Goal: Task Accomplishment & Management: Manage account settings

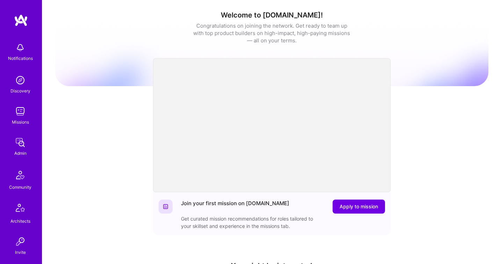
scroll to position [206, 0]
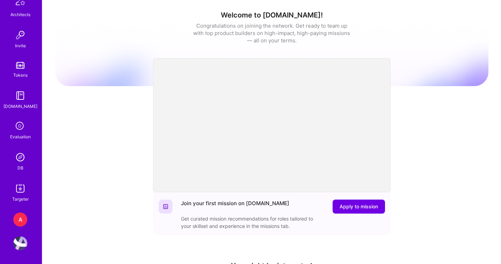
click at [24, 160] on img at bounding box center [20, 157] width 14 height 14
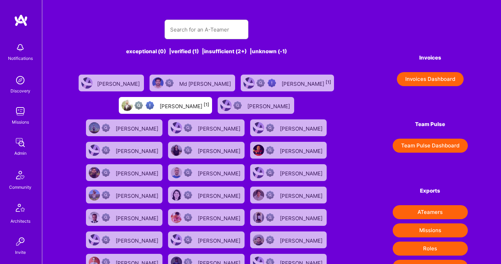
click at [408, 80] on button "Invoices Dashboard" at bounding box center [430, 79] width 67 height 14
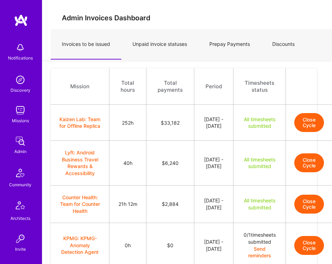
click at [0, 0] on div "Notifications Discovery Missions Admin Community Architects Invite Tokens A.Gui…" at bounding box center [21, 132] width 42 height 264
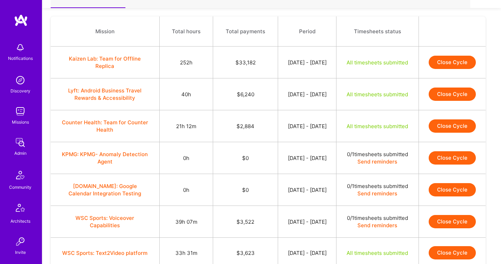
scroll to position [55, 0]
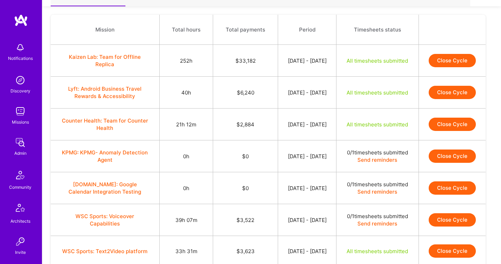
click at [455, 67] on button "Close Cycle" at bounding box center [452, 60] width 47 height 13
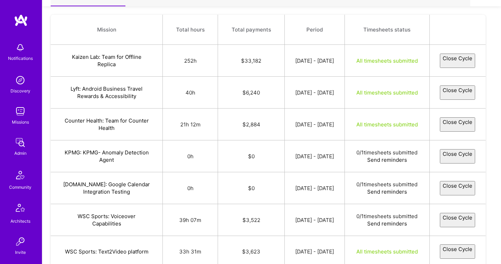
select select "6894a7cc359aa51d203ce994"
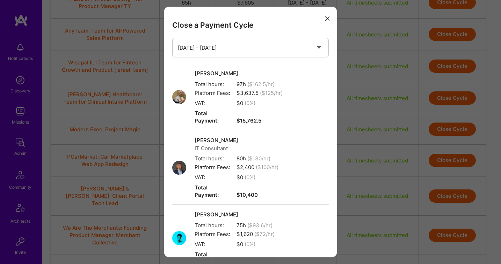
scroll to position [139, 0]
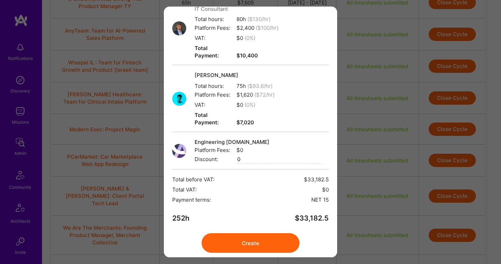
click at [266, 233] on button "Create" at bounding box center [251, 243] width 98 height 20
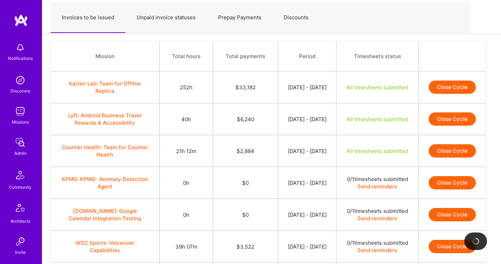
scroll to position [27, 0]
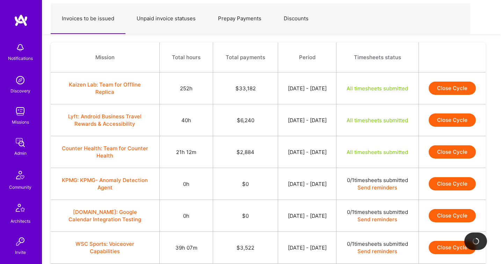
click at [446, 127] on button "Close Cycle" at bounding box center [452, 119] width 47 height 13
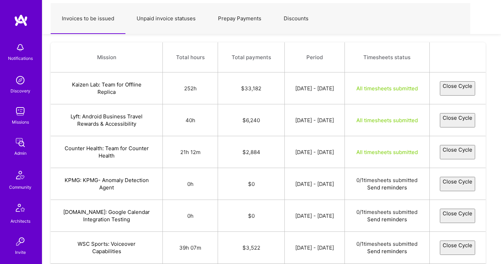
select select "689f7e41cf3d6604ebd167e5"
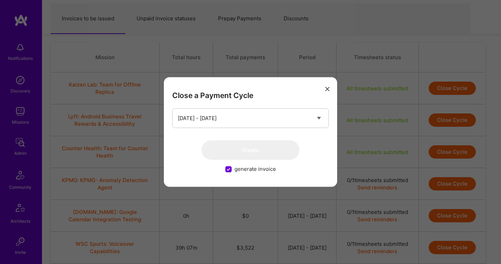
click at [241, 166] on span "generate invoice" at bounding box center [256, 168] width 42 height 7
click at [233, 166] on input "generate invoice" at bounding box center [229, 169] width 6 height 6
checkbox input "false"
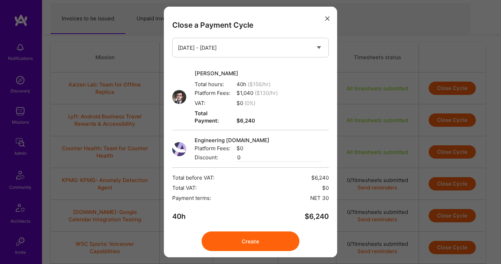
click at [327, 16] on icon "modal" at bounding box center [328, 18] width 4 height 4
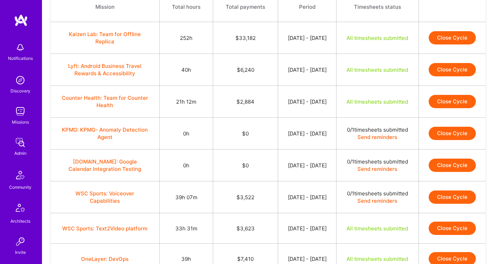
scroll to position [78, 0]
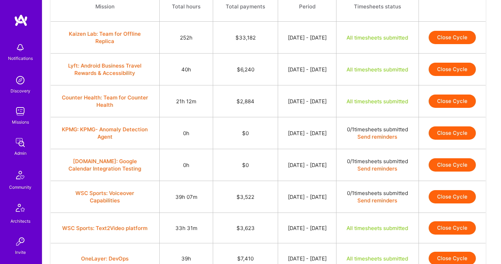
click at [442, 108] on button "Close Cycle" at bounding box center [452, 100] width 47 height 13
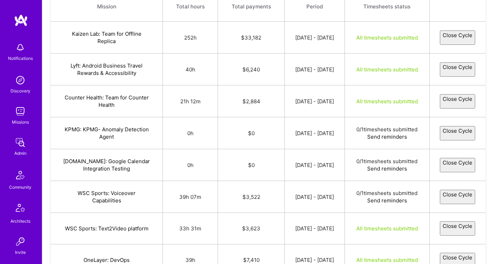
select select "689cfc78a12b6c739fe7e946"
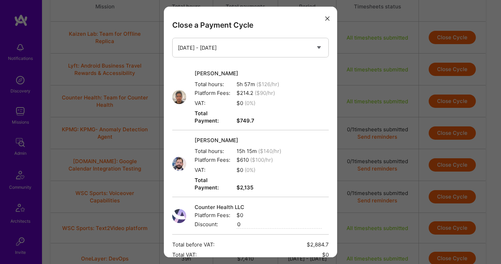
scroll to position [72, 0]
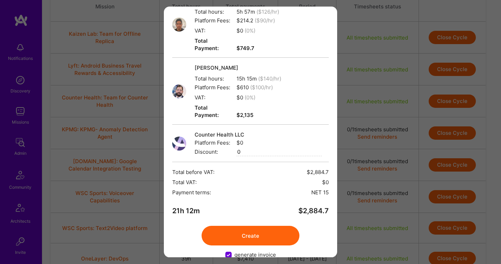
click at [260, 226] on button "Create" at bounding box center [251, 236] width 98 height 20
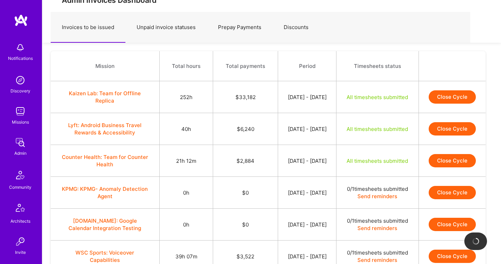
scroll to position [18, 0]
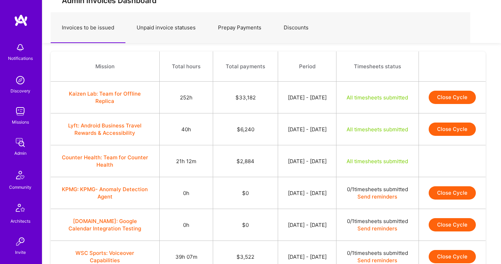
click at [439, 104] on button "Close Cycle" at bounding box center [452, 97] width 47 height 13
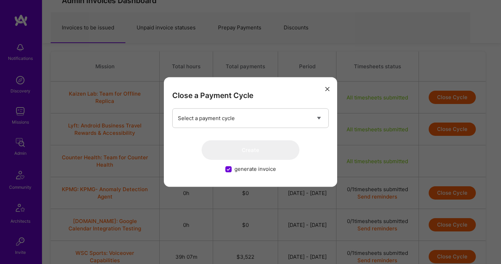
click at [327, 85] on button "modal" at bounding box center [327, 89] width 8 height 12
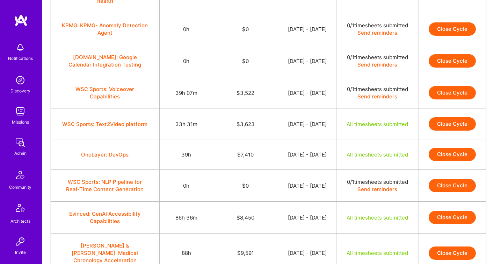
scroll to position [200, 0]
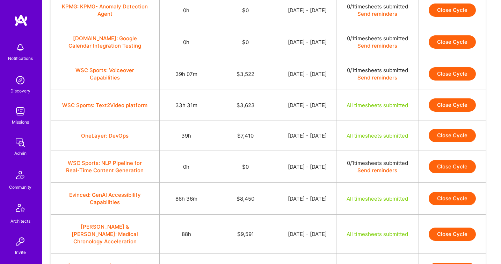
click at [440, 112] on button "Close Cycle" at bounding box center [452, 104] width 47 height 13
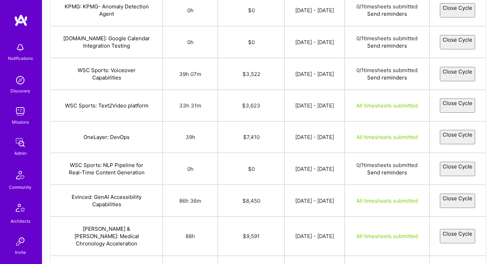
select select "6899ef5f4517715048f4abd6"
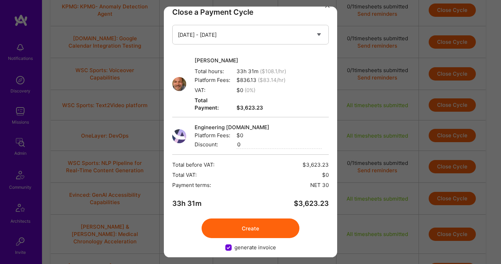
scroll to position [13, 0]
click at [250, 221] on button "Create" at bounding box center [251, 229] width 98 height 20
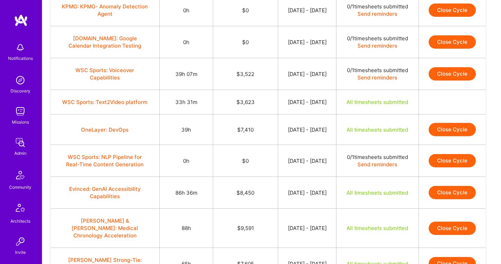
click at [445, 136] on button "Close Cycle" at bounding box center [452, 129] width 47 height 13
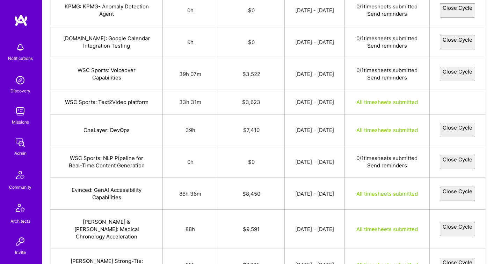
select select "68928a909f1c1f13c13de6cb"
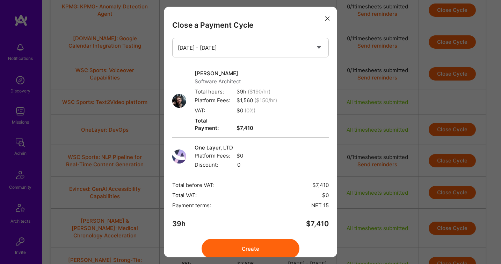
click at [262, 239] on button "Create" at bounding box center [251, 248] width 98 height 20
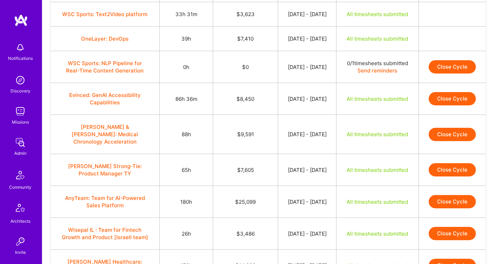
scroll to position [295, 0]
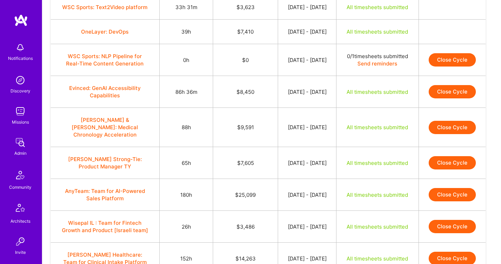
click at [443, 98] on button "Close Cycle" at bounding box center [452, 91] width 47 height 13
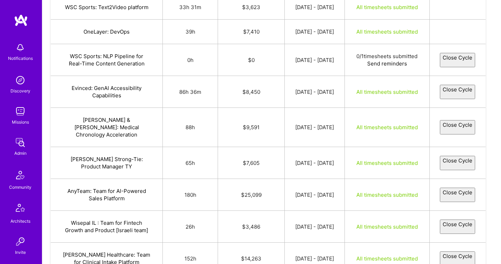
select select "688c779041350cc8c9cc9618"
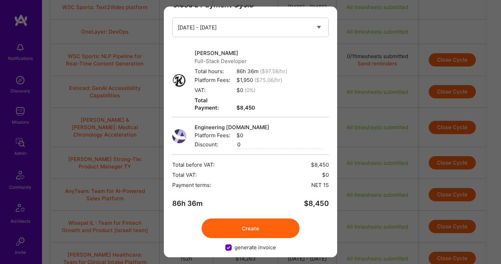
scroll to position [20, 0]
click at [237, 219] on button "Create" at bounding box center [251, 229] width 98 height 20
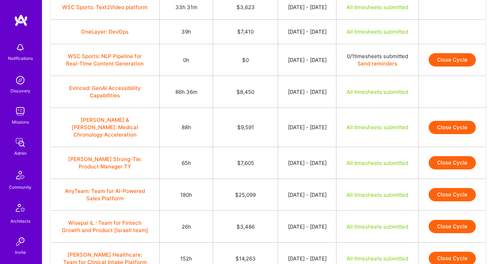
click at [278, 108] on td "[DATE] - [DATE]" at bounding box center [307, 92] width 58 height 32
click at [441, 134] on button "Close Cycle" at bounding box center [452, 127] width 47 height 13
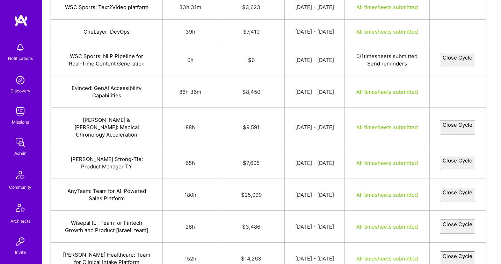
select select "688cf39c151bb06d15facf6e"
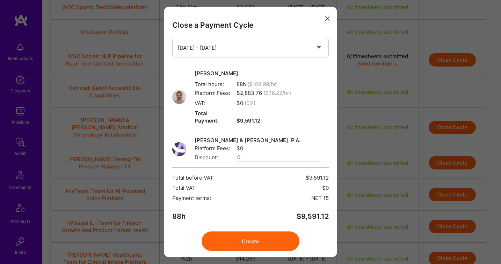
click at [248, 233] on button "Create" at bounding box center [251, 241] width 98 height 20
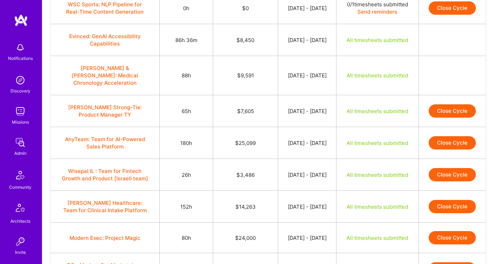
scroll to position [350, 0]
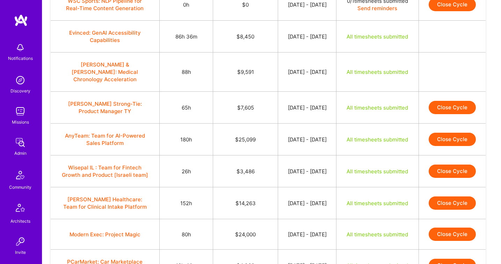
click at [441, 114] on button "Close Cycle" at bounding box center [452, 107] width 47 height 13
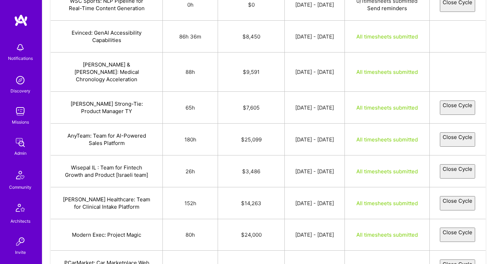
select select "688c2af1ef87ed74f8b47785"
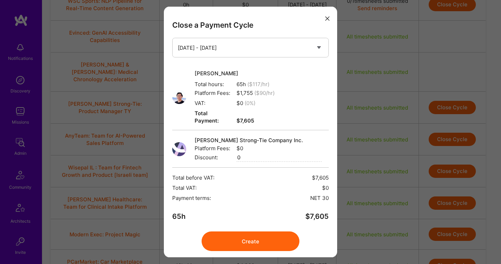
click at [250, 231] on button "Create" at bounding box center [251, 241] width 98 height 20
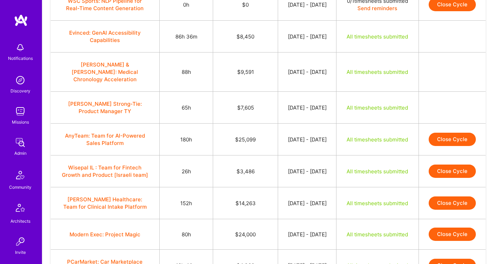
click at [447, 146] on button "Close Cycle" at bounding box center [452, 139] width 47 height 13
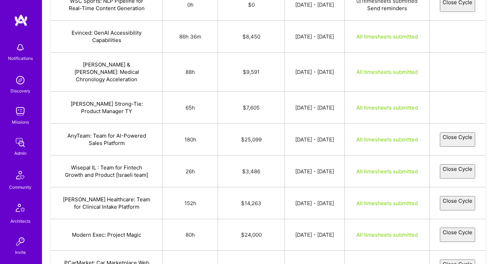
select select "688c42f5f1561f973bfe62e9"
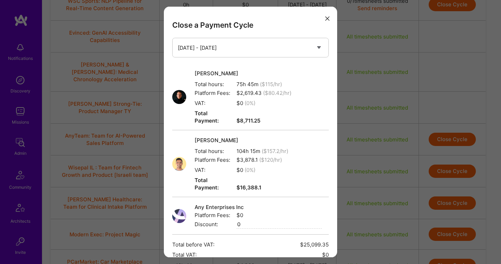
scroll to position [72, 0]
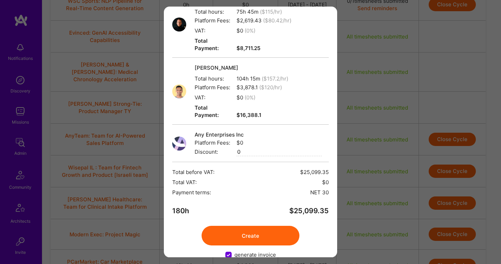
click at [245, 228] on button "Create" at bounding box center [251, 236] width 98 height 20
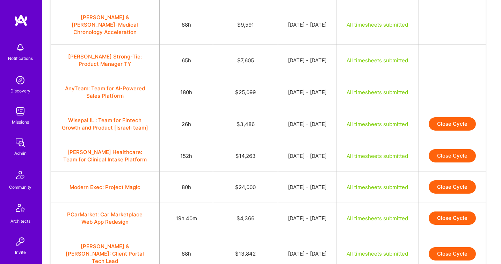
scroll to position [398, 0]
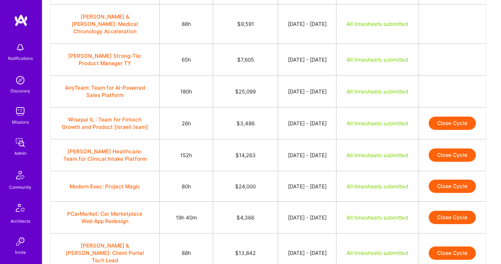
click at [448, 130] on button "Close Cycle" at bounding box center [452, 122] width 47 height 13
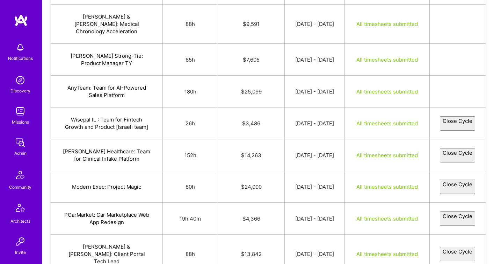
select select "6890cdb78cac5119c36b99b1"
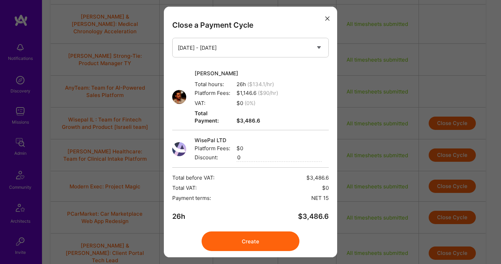
scroll to position [13, 0]
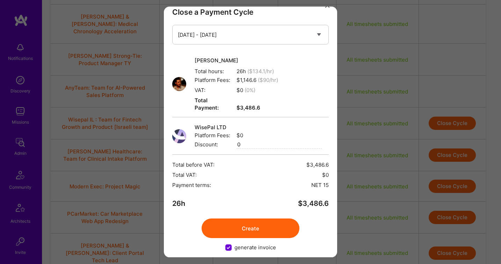
click at [261, 232] on div "Close a Payment Cycle Select a payment cycle Aug 1 - Aug 15 Lior Elkayam Total …" at bounding box center [250, 132] width 173 height 250
click at [252, 218] on button "Create" at bounding box center [251, 228] width 98 height 20
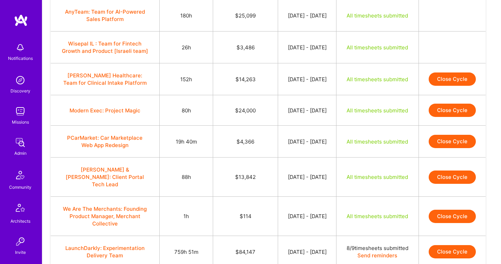
scroll to position [479, 0]
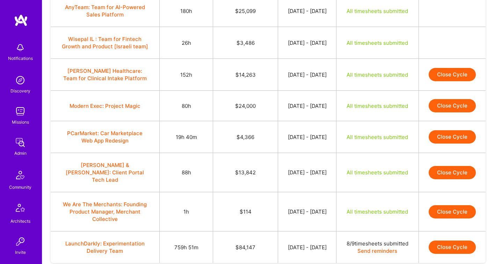
click at [442, 81] on button "Close Cycle" at bounding box center [452, 74] width 47 height 13
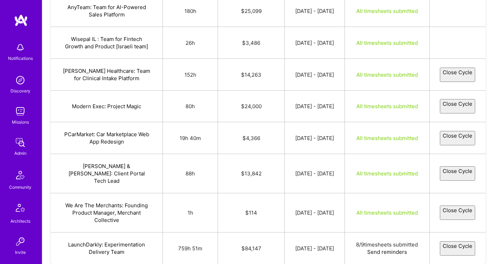
select select "688bf9a52f52b4729d16dc7e"
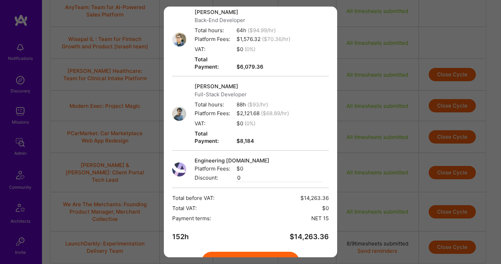
scroll to position [87, 0]
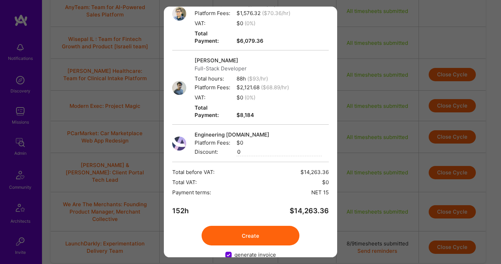
click at [255, 226] on button "Create" at bounding box center [251, 236] width 98 height 20
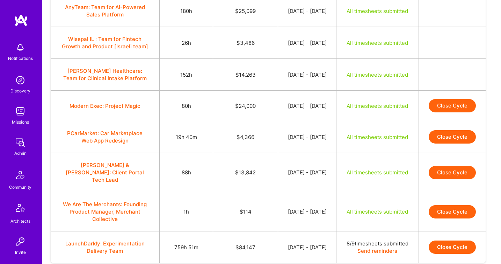
click at [449, 112] on button "Close Cycle" at bounding box center [452, 105] width 47 height 13
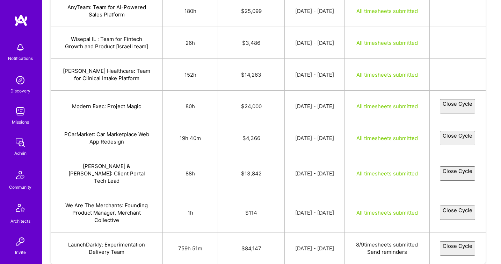
select select "688d4e3ba4b4e264b277f84f"
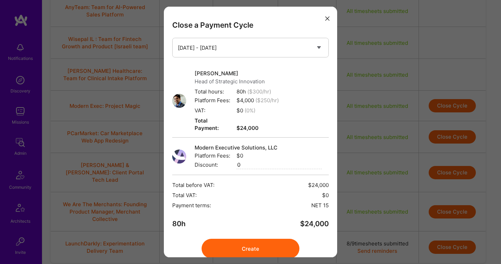
scroll to position [20, 0]
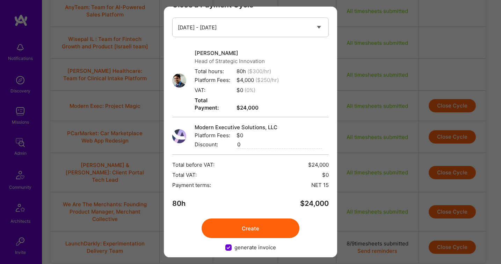
click at [257, 219] on button "Create" at bounding box center [251, 228] width 98 height 20
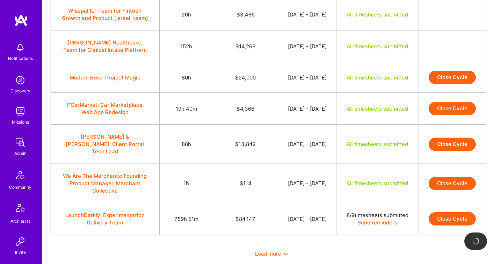
scroll to position [508, 0]
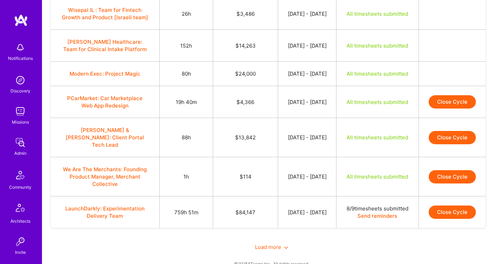
click at [450, 108] on button "Close Cycle" at bounding box center [452, 101] width 47 height 13
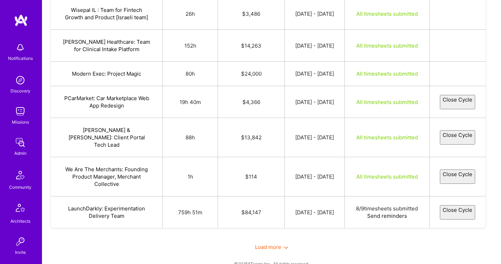
select select "688c5400173b92f457632bec"
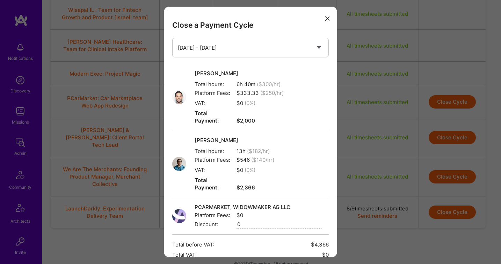
scroll to position [72, 0]
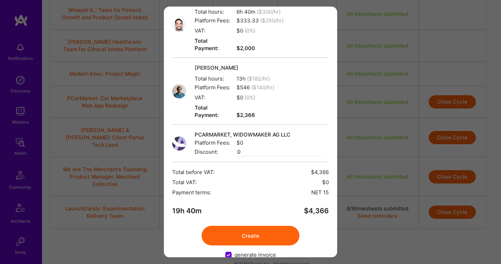
click at [271, 226] on button "Create" at bounding box center [251, 236] width 98 height 20
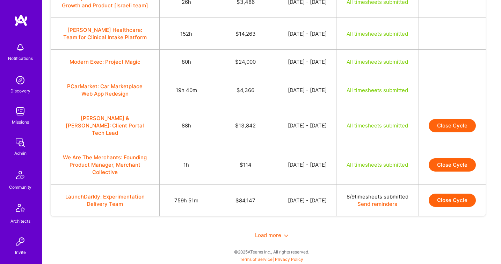
scroll to position [557, 0]
click at [451, 132] on button "Close Cycle" at bounding box center [452, 125] width 47 height 13
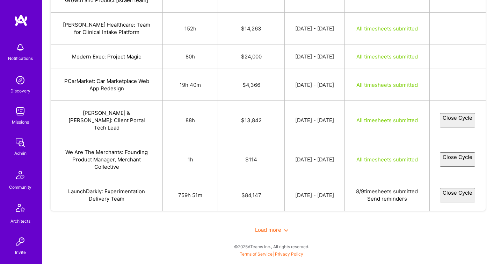
select select "688c01655514577e93cf547a"
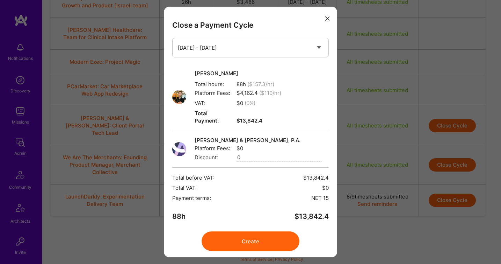
click at [263, 238] on button "Create" at bounding box center [251, 241] width 98 height 20
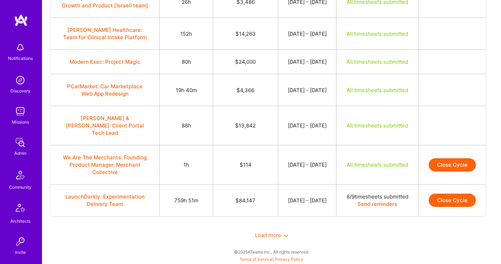
click at [442, 171] on button "Close Cycle" at bounding box center [452, 164] width 47 height 13
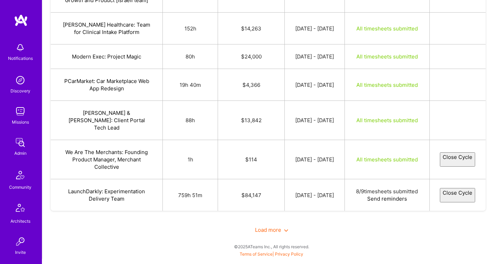
select select "688c2aaeb2bfe345579a9583"
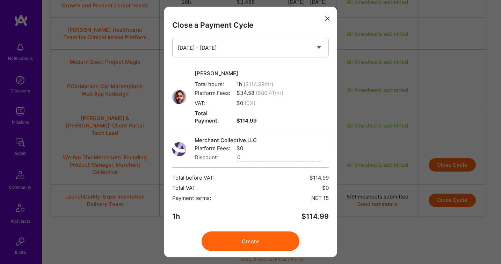
click at [249, 236] on button "Create" at bounding box center [251, 241] width 98 height 20
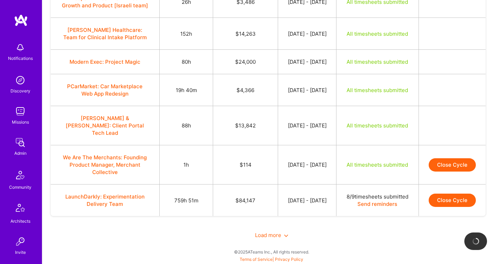
scroll to position [587, 0]
click at [283, 238] on div "Load more" at bounding box center [272, 235] width 442 height 24
click at [278, 238] on div "Load more" at bounding box center [272, 235] width 442 height 24
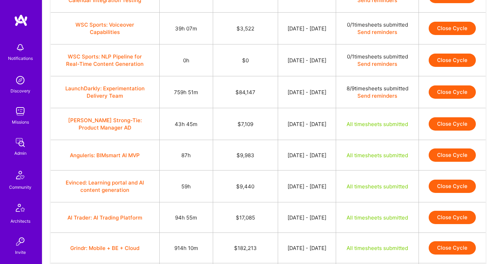
scroll to position [197, 0]
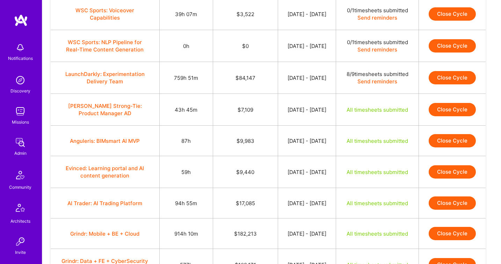
click at [453, 116] on button "Close Cycle" at bounding box center [452, 109] width 47 height 13
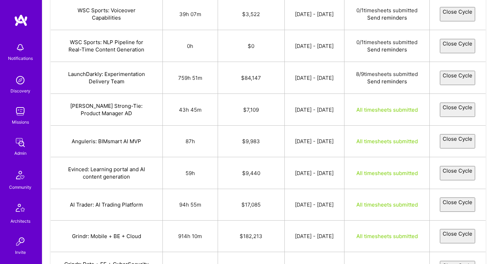
select select "688c1dc2e984ce122a33393d"
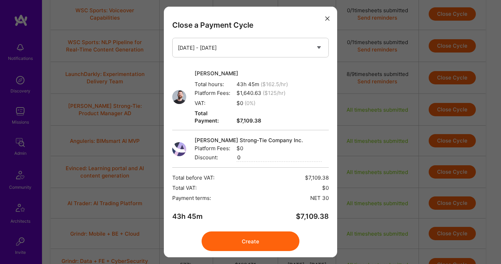
scroll to position [13, 0]
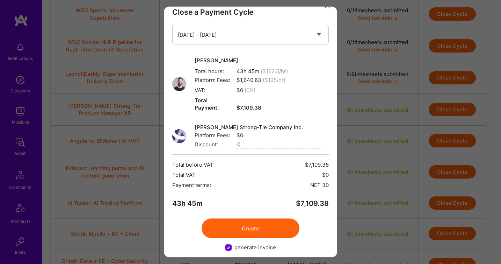
click at [259, 218] on button "Create" at bounding box center [251, 228] width 98 height 20
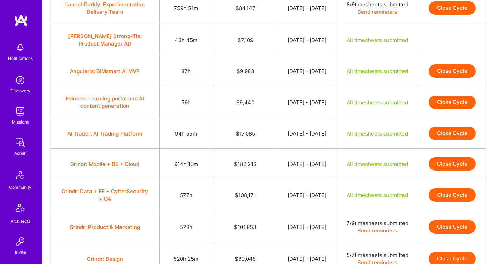
scroll to position [267, 0]
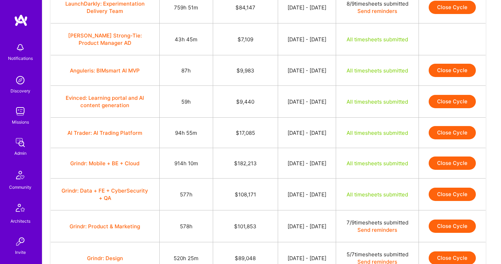
click at [447, 77] on button "Close Cycle" at bounding box center [452, 70] width 47 height 13
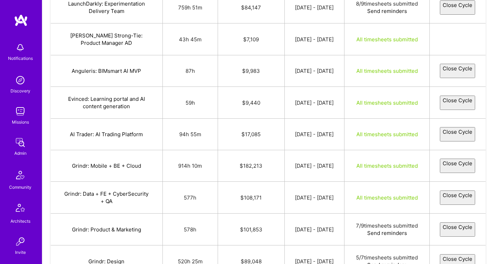
select select "688c75782f52b43110170223"
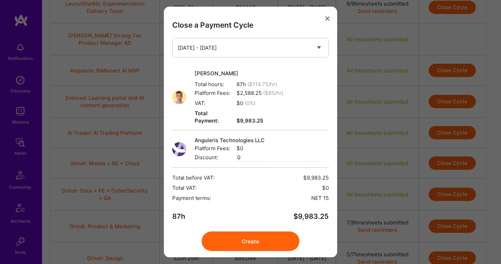
click at [254, 233] on button "Create" at bounding box center [251, 241] width 98 height 20
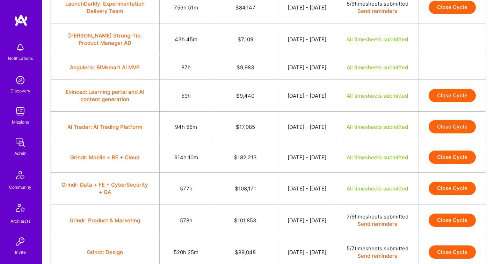
click at [364, 99] on div "All timesheets submitted" at bounding box center [378, 95] width 66 height 7
click at [447, 102] on button "Close Cycle" at bounding box center [452, 95] width 47 height 13
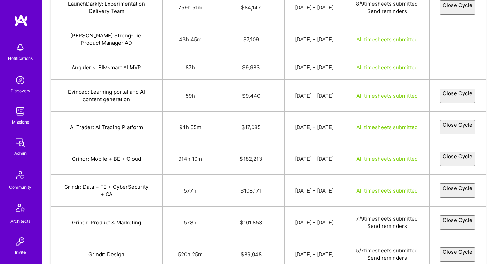
select select "688c35f9151bb0304bfabdad"
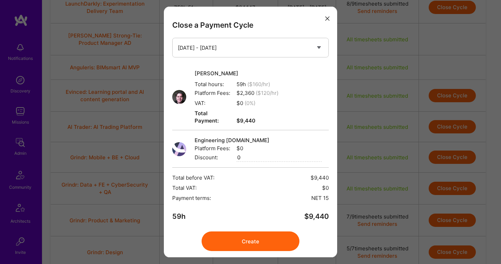
scroll to position [13, 0]
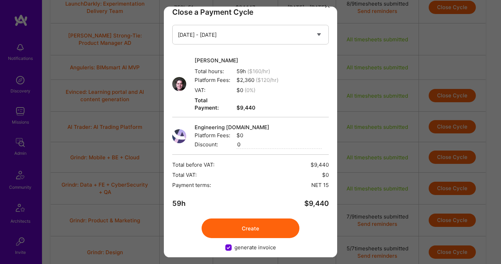
click at [256, 220] on button "Create" at bounding box center [251, 228] width 98 height 20
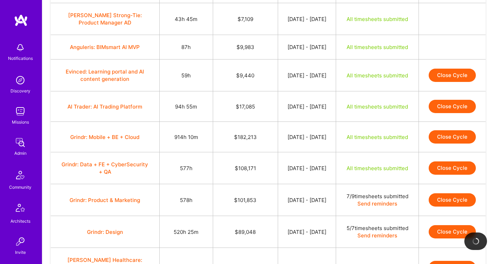
scroll to position [287, 0]
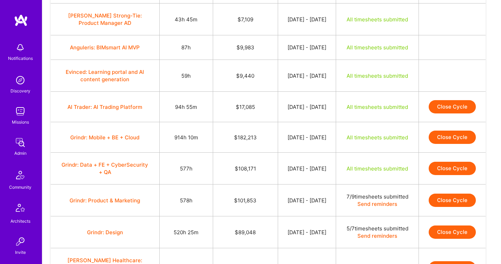
click at [446, 113] on button "Close Cycle" at bounding box center [452, 106] width 47 height 13
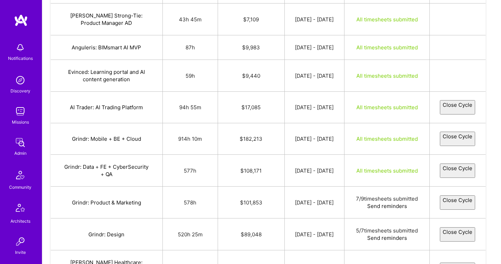
select select "688cc2f51a01c7502ae5201d"
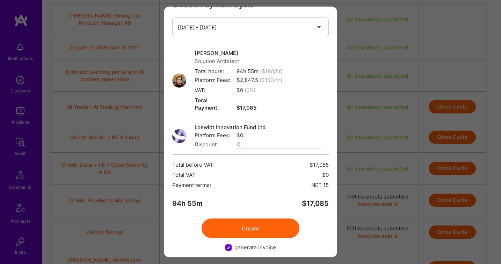
scroll to position [19, 0]
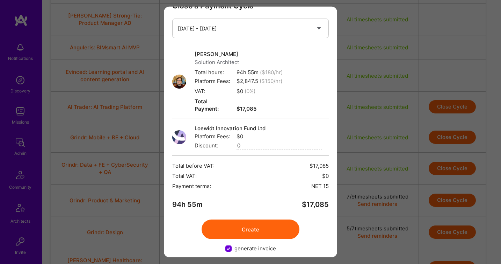
click at [254, 223] on button "Create" at bounding box center [251, 229] width 98 height 20
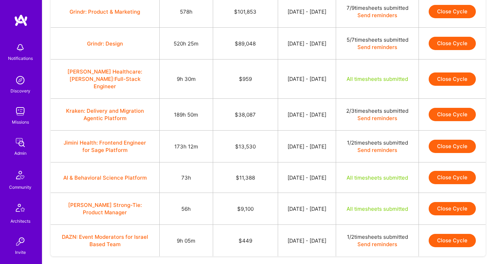
scroll to position [469, 0]
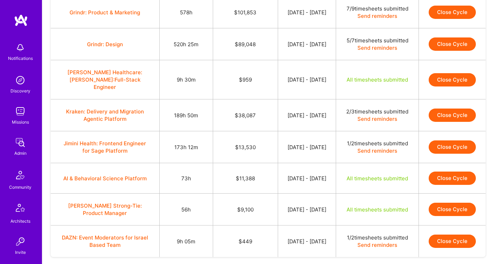
click at [449, 86] on button "Close Cycle" at bounding box center [452, 79] width 47 height 13
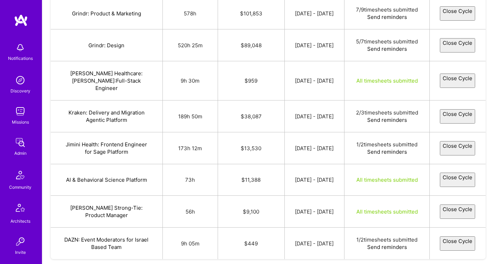
select select "688c344f173b9216c36320a4"
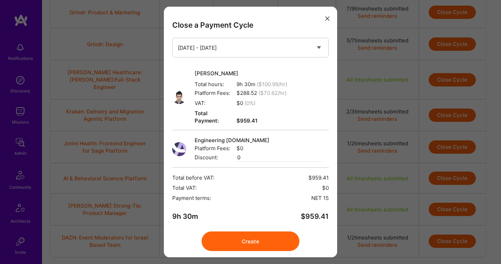
click at [260, 238] on button "Create" at bounding box center [251, 241] width 98 height 20
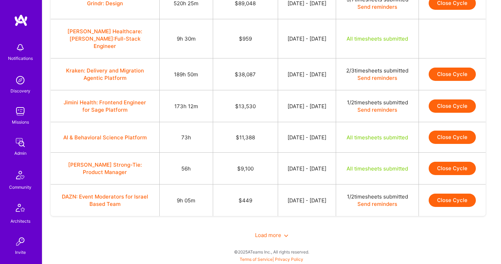
scroll to position [621, 0]
click at [445, 130] on button "Close Cycle" at bounding box center [452, 136] width 47 height 13
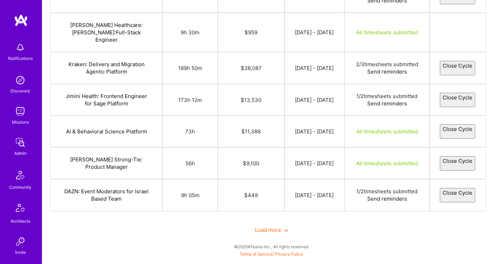
select select "68920635386fe632a8475086"
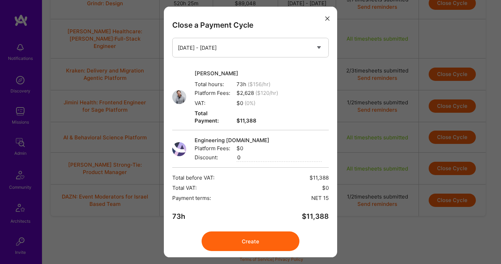
click at [241, 231] on button "Create" at bounding box center [251, 241] width 98 height 20
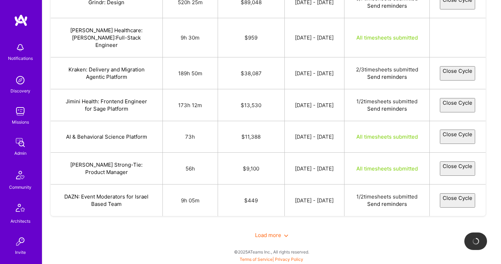
scroll to position [617, 0]
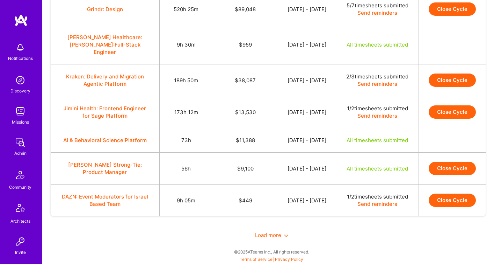
click at [439, 162] on button "Close Cycle" at bounding box center [452, 168] width 47 height 13
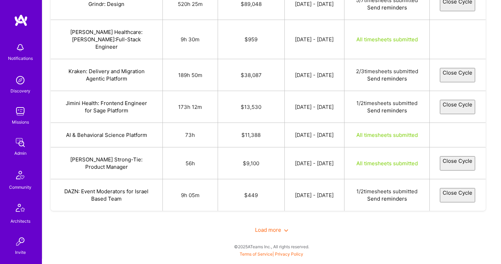
select select "688c1d4de984ce946f33393a"
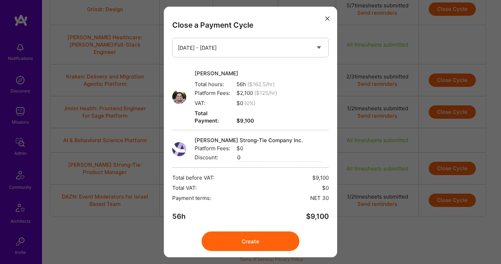
scroll to position [13, 0]
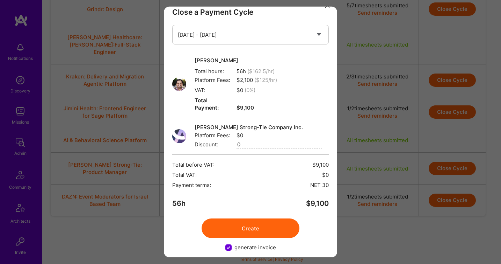
click at [263, 218] on button "Create" at bounding box center [251, 228] width 98 height 20
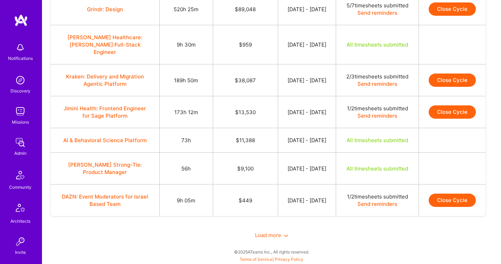
scroll to position [613, 0]
click at [258, 236] on span "Load more" at bounding box center [271, 234] width 33 height 7
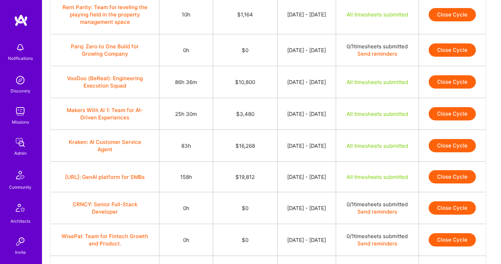
scroll to position [794, 0]
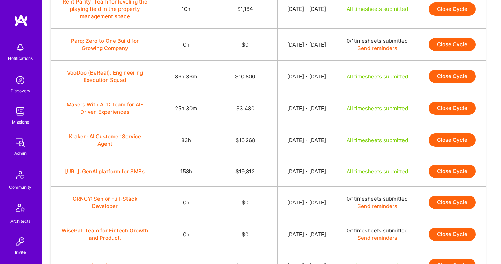
click at [452, 16] on button "Close Cycle" at bounding box center [452, 8] width 47 height 13
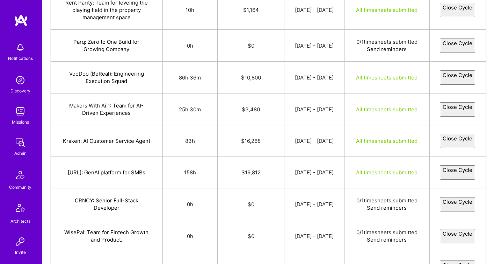
select select "688cbc12f2806636edb60c0e"
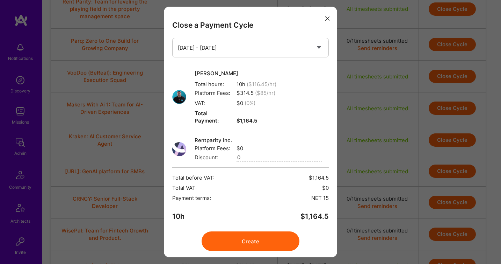
scroll to position [13, 0]
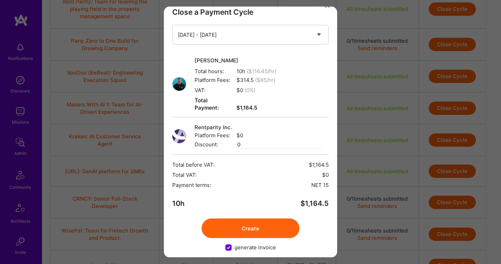
click at [262, 219] on button "Create" at bounding box center [251, 228] width 98 height 20
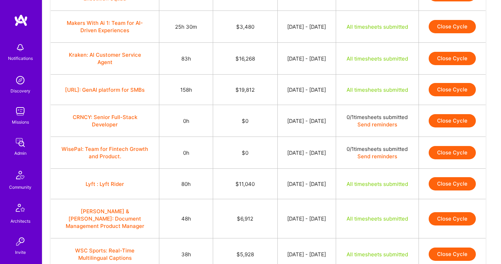
scroll to position [877, 0]
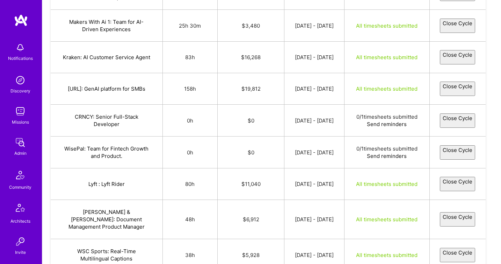
select select "688c6725151bb0f97afacbc5"
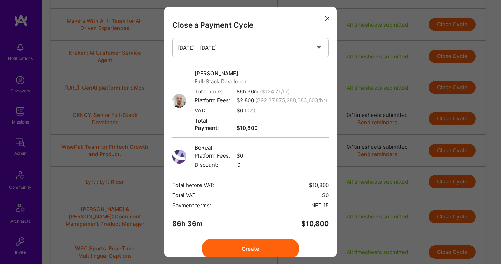
click at [237, 244] on button "Create" at bounding box center [251, 248] width 98 height 20
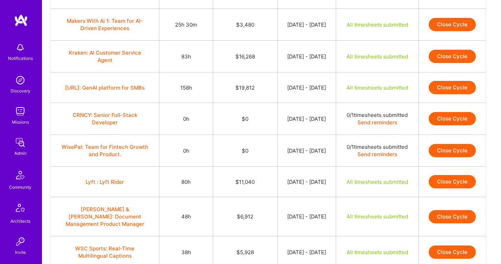
click at [440, 31] on button "Close Cycle" at bounding box center [452, 24] width 47 height 13
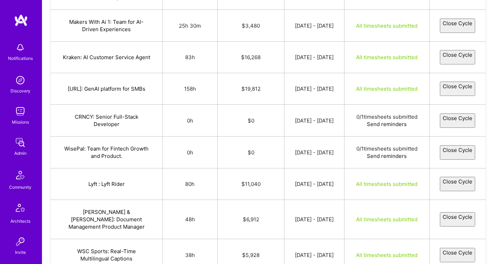
select select "6898cfecd5910b019f5fb52b"
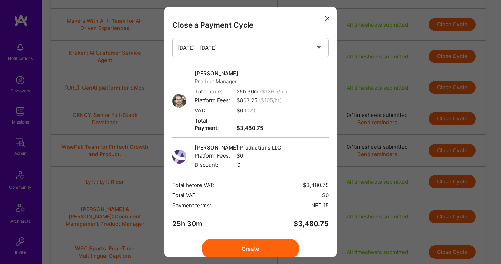
click at [230, 238] on button "Create" at bounding box center [251, 248] width 98 height 20
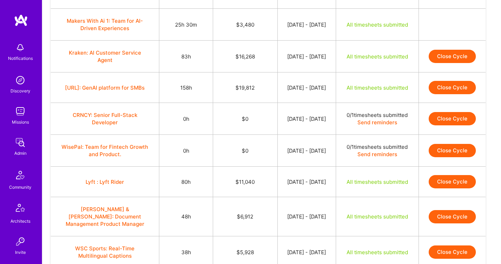
click at [446, 63] on button "Close Cycle" at bounding box center [452, 56] width 47 height 13
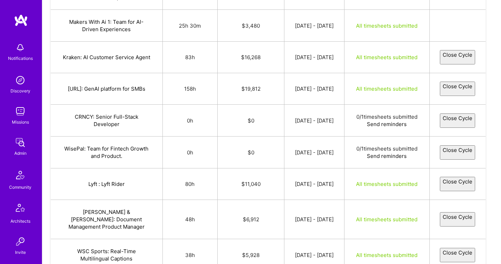
select select "688c6056151bb045f2facb78"
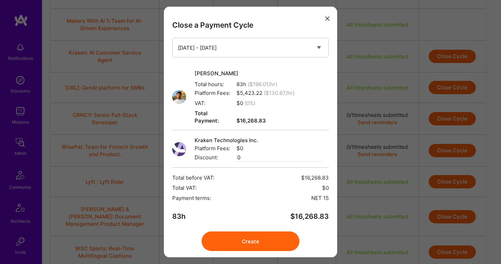
click at [259, 234] on button "Create" at bounding box center [251, 241] width 98 height 20
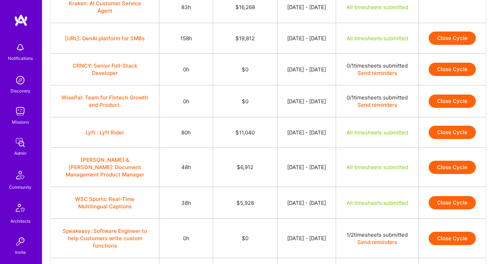
scroll to position [925, 0]
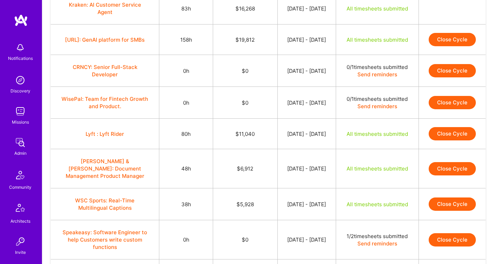
click at [458, 46] on button "Close Cycle" at bounding box center [452, 39] width 47 height 13
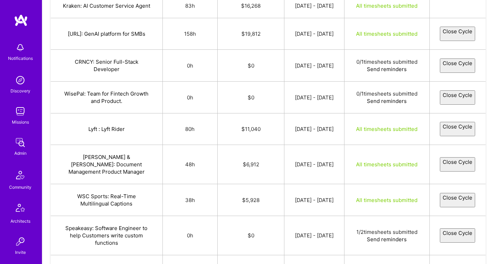
select select "68920553386fe6706e475083"
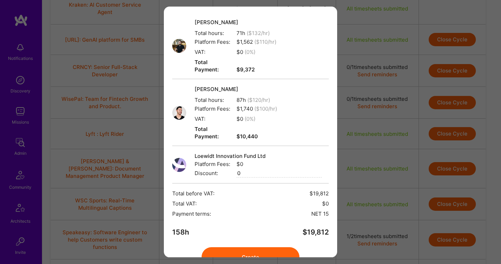
scroll to position [72, 0]
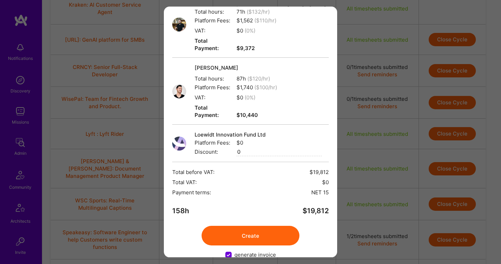
click at [259, 226] on button "Create" at bounding box center [251, 236] width 98 height 20
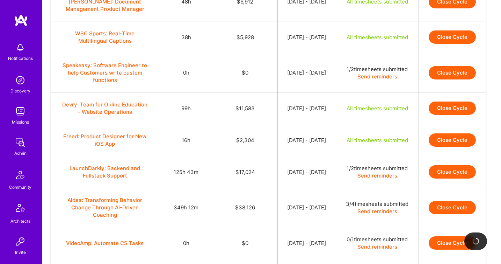
scroll to position [1089, 0]
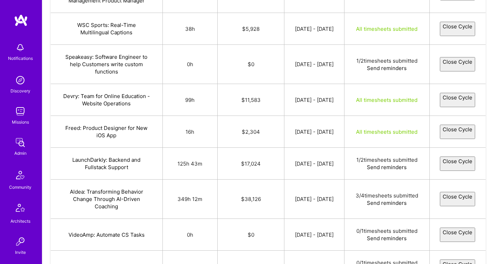
select select "688cd2ea151bb058e4face5b"
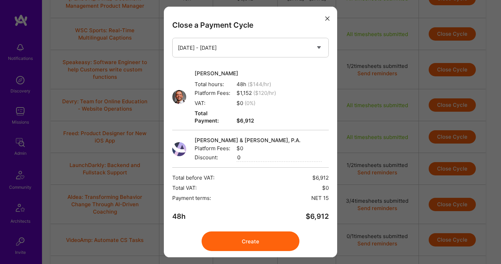
scroll to position [11, 0]
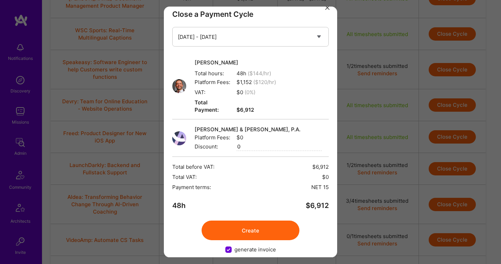
click at [273, 221] on button "Create" at bounding box center [251, 230] width 98 height 20
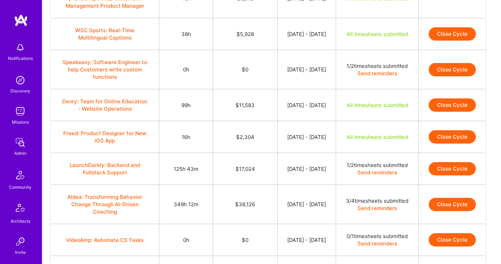
click at [451, 41] on button "Close Cycle" at bounding box center [452, 33] width 47 height 13
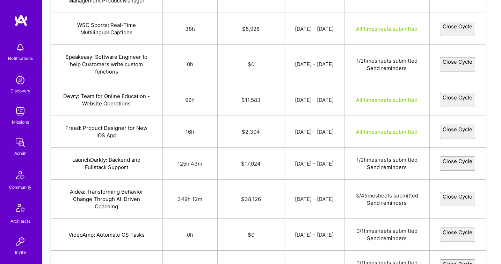
select select "688cdaaa1a01c7c9ade5213b"
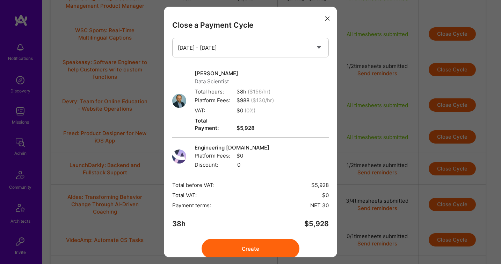
click at [262, 238] on button "Create" at bounding box center [251, 248] width 98 height 20
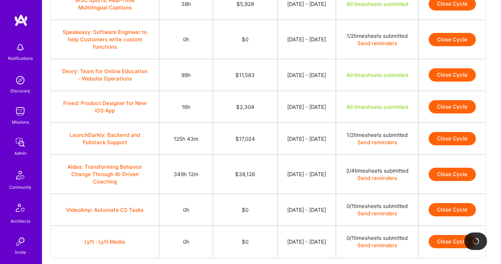
scroll to position [1120, 0]
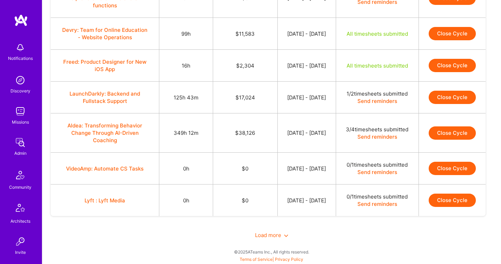
scroll to position [1216, 0]
click at [456, 40] on button "Close Cycle" at bounding box center [452, 33] width 47 height 13
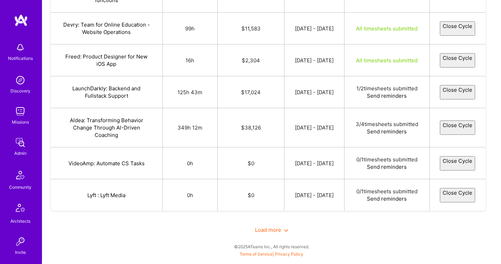
select select "688e7d80151bb07355fad5d8"
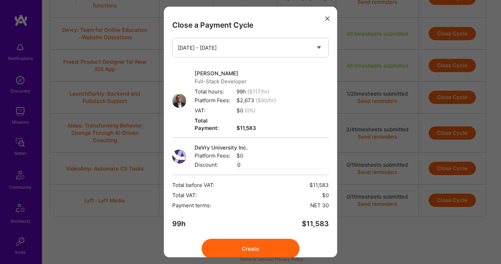
click at [247, 243] on button "Create" at bounding box center [251, 248] width 98 height 20
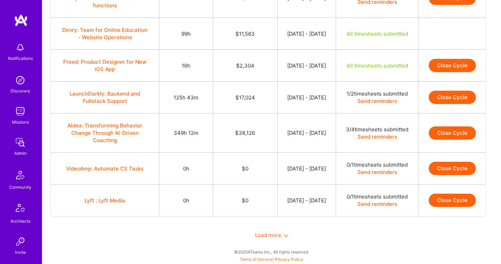
click at [452, 72] on button "Close Cycle" at bounding box center [452, 65] width 47 height 13
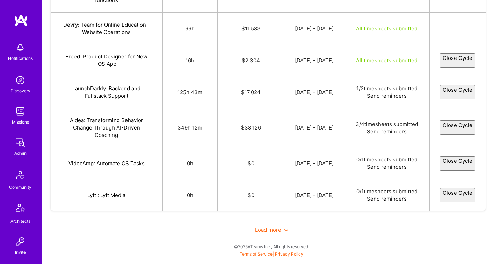
select select "689208eb386fe69382475100"
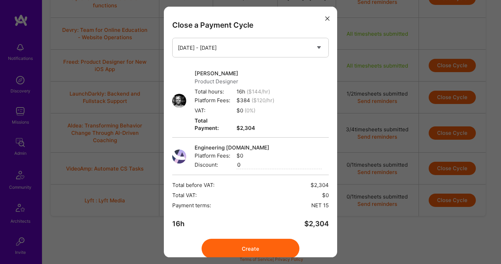
click at [262, 245] on button "Create" at bounding box center [251, 248] width 98 height 20
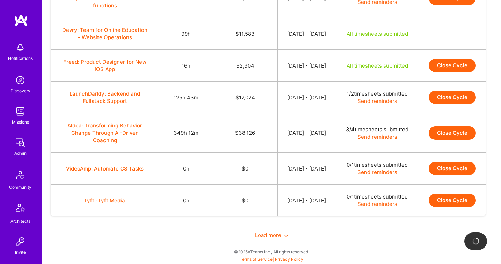
scroll to position [1339, 0]
click at [270, 235] on span "Load more" at bounding box center [271, 234] width 33 height 7
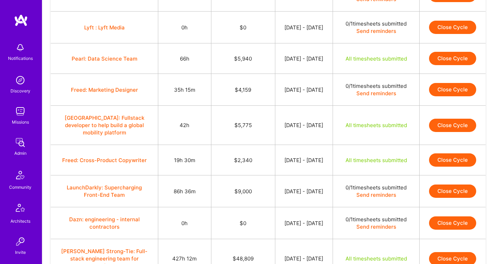
scroll to position [1333, 0]
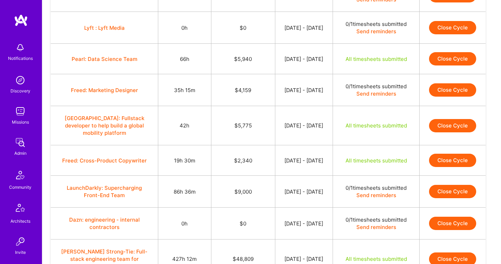
click at [451, 65] on button "Close Cycle" at bounding box center [452, 58] width 47 height 13
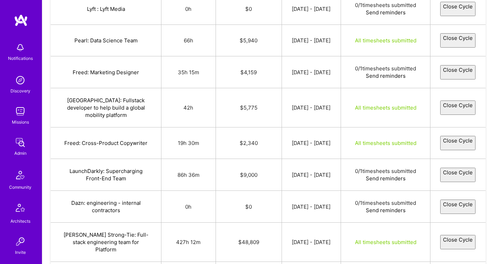
select select "68921501fc23ea38e336faf6"
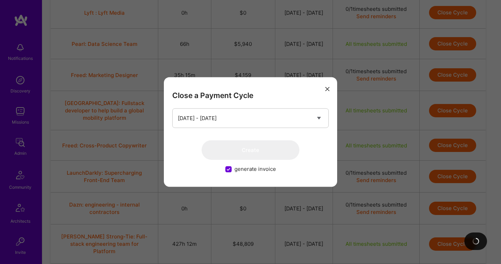
scroll to position [1349, 0]
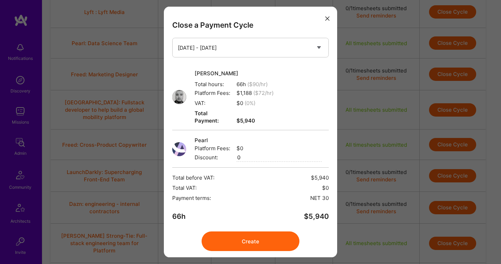
click at [244, 231] on button "Create" at bounding box center [251, 241] width 98 height 20
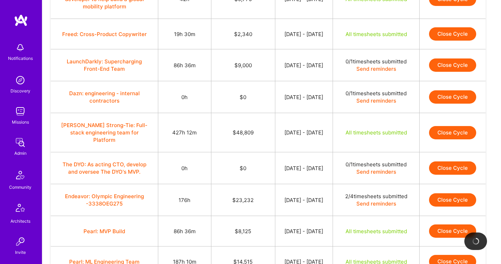
scroll to position [1461, 0]
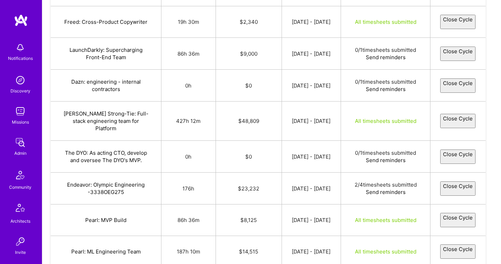
select select "688d04f91a01c75761e52218"
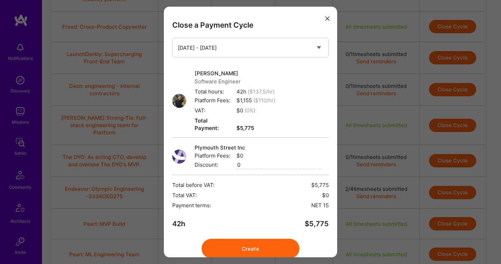
click at [250, 243] on button "Create" at bounding box center [251, 248] width 98 height 20
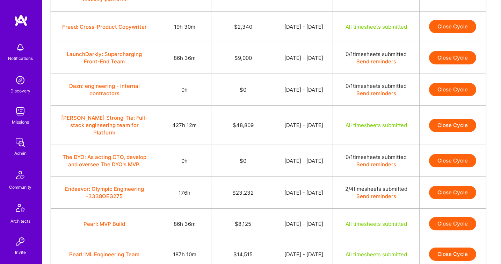
scroll to position [1482, 0]
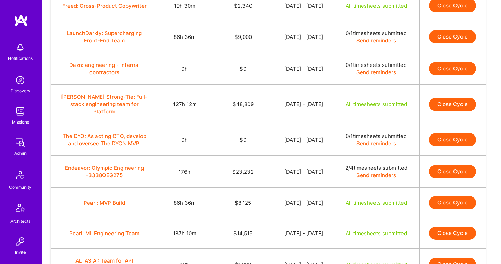
click at [443, 12] on button "Close Cycle" at bounding box center [452, 5] width 47 height 13
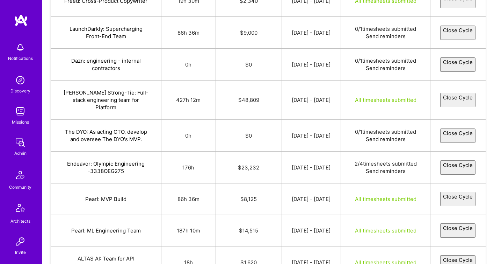
select select "6890a89a3962846910309ac2"
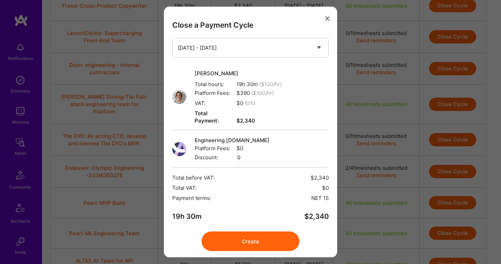
click at [265, 233] on button "Create" at bounding box center [251, 241] width 98 height 20
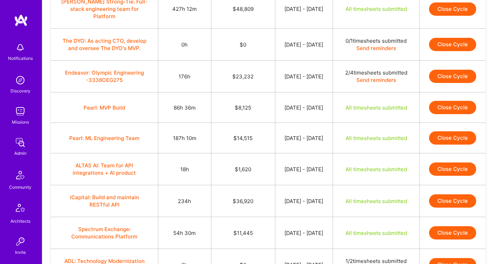
scroll to position [1579, 0]
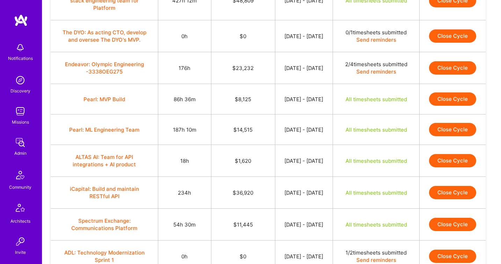
click at [448, 7] on button "Close Cycle" at bounding box center [452, 0] width 47 height 13
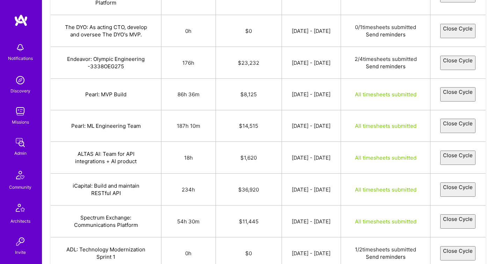
select select "688bf80f151bb05778faa6ba"
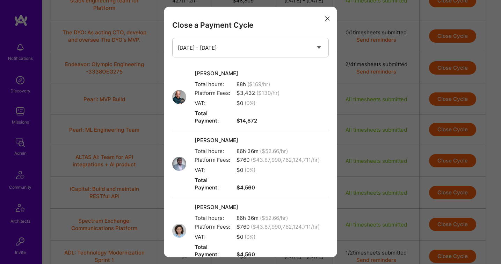
scroll to position [191, 0]
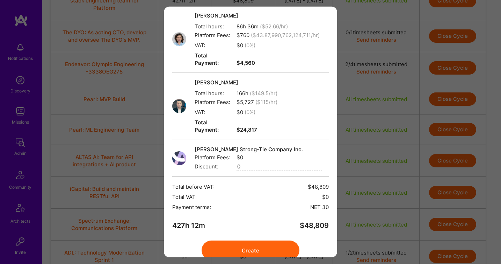
click at [264, 240] on button "Create" at bounding box center [251, 250] width 98 height 20
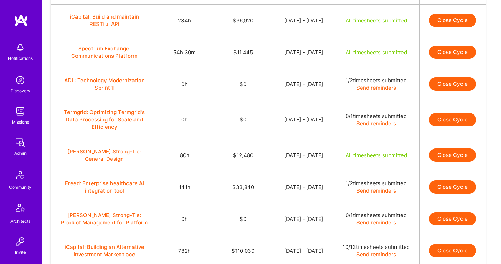
scroll to position [1747, 0]
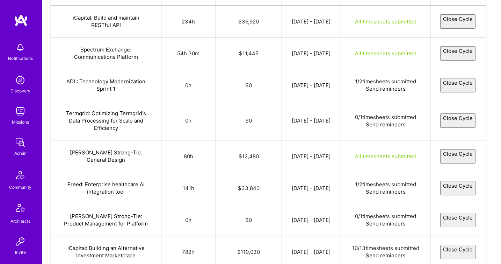
select select "688d62eaa55291a19ed78b0c"
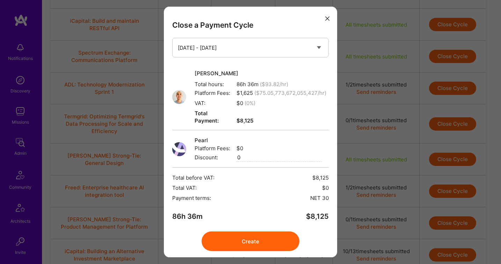
click at [251, 237] on button "Create" at bounding box center [251, 241] width 98 height 20
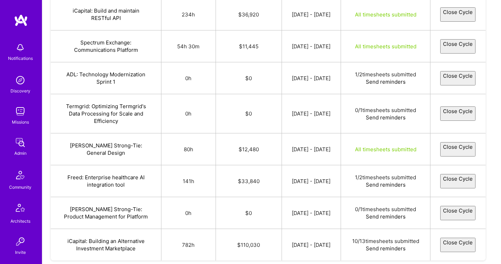
select select "688d16031a01c7dd02e5229b"
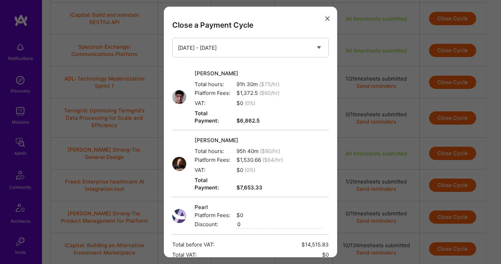
scroll to position [72, 0]
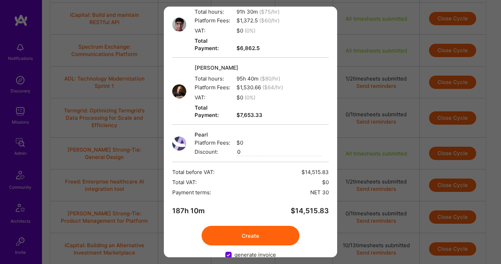
click at [273, 226] on button "Create" at bounding box center [251, 236] width 98 height 20
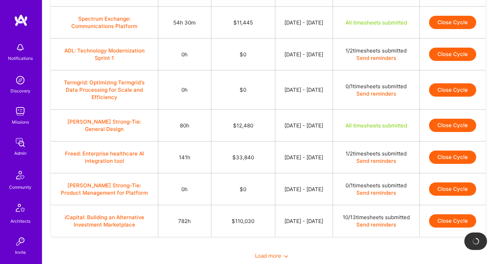
scroll to position [1777, 0]
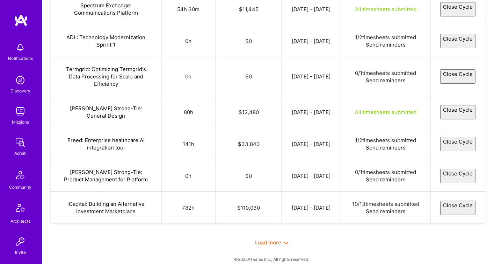
select select "688bf751dcceba52015398c2"
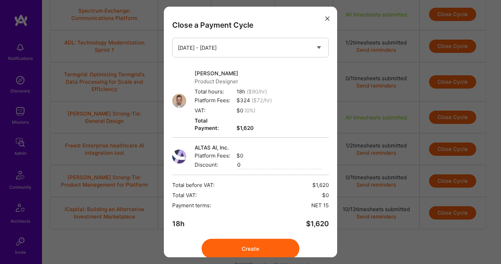
click at [270, 238] on button "Create" at bounding box center [251, 248] width 98 height 20
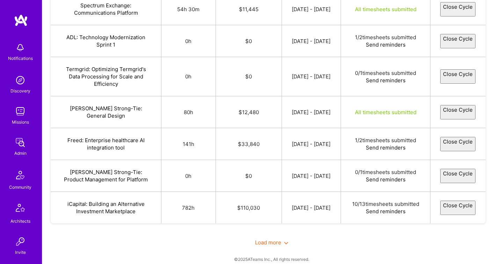
select select "688bfcb4f2f5a274fcc2a4ae"
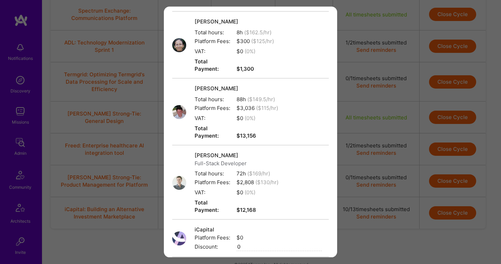
scroll to position [199, 0]
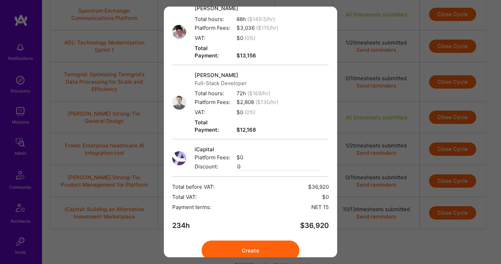
click at [271, 240] on button "Create" at bounding box center [251, 250] width 98 height 20
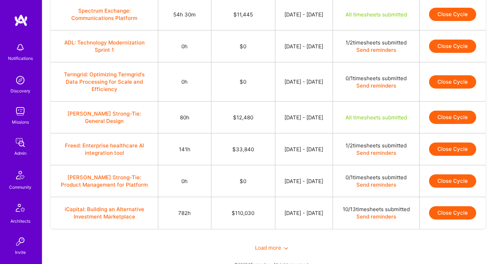
click at [438, 21] on button "Close Cycle" at bounding box center [452, 14] width 47 height 13
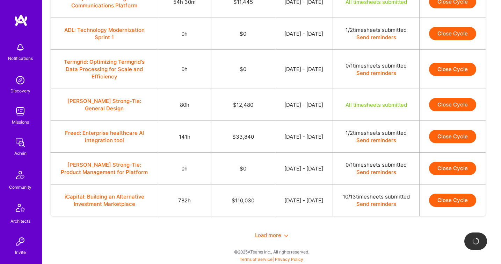
scroll to position [1885, 0]
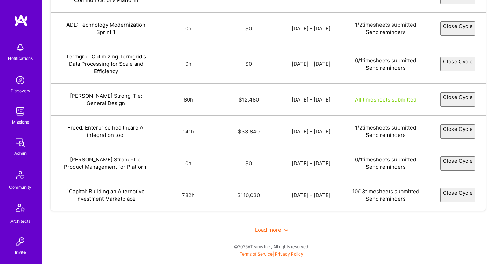
select select "688cf250151bb0efcefacf2e"
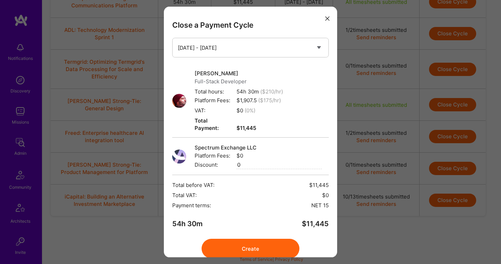
scroll to position [1898, 0]
click at [257, 238] on button "Create" at bounding box center [251, 248] width 98 height 20
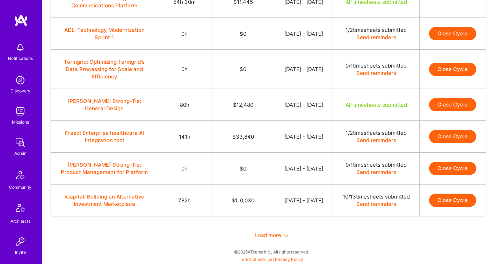
click at [448, 111] on button "Close Cycle" at bounding box center [452, 104] width 47 height 13
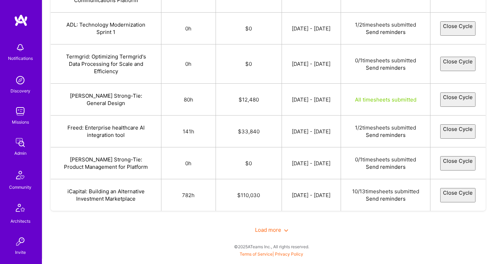
select select "688c1d28dff75c0c206cb6b5"
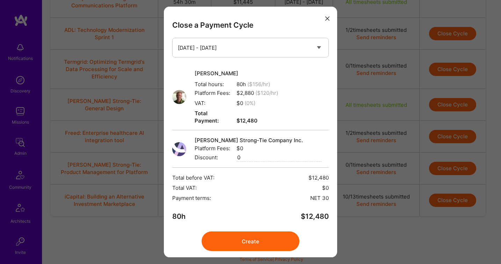
click at [241, 235] on button "Create" at bounding box center [251, 241] width 98 height 20
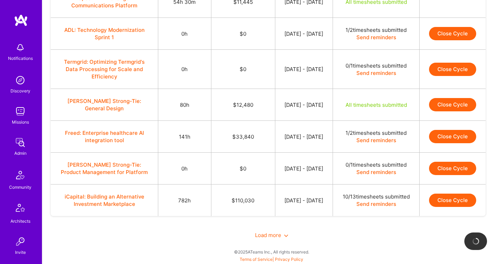
scroll to position [1977, 0]
click at [265, 237] on span "Load more" at bounding box center [271, 234] width 33 height 7
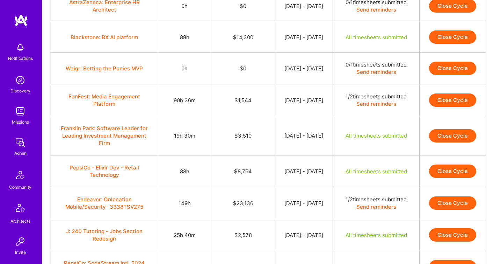
scroll to position [2080, 0]
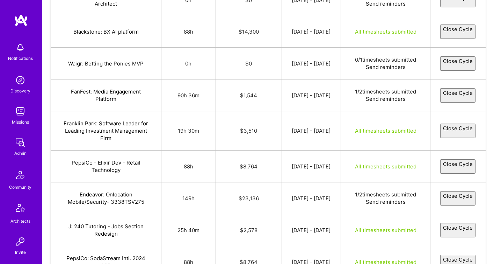
select select "6890ae49a3680764fc8abe88"
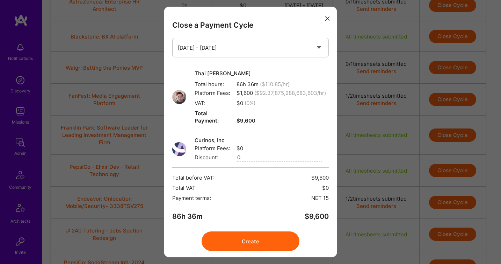
click at [270, 231] on button "Create" at bounding box center [251, 241] width 98 height 20
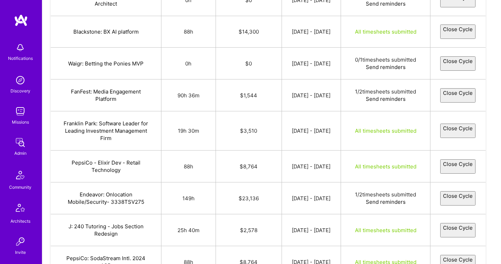
select select "6890d228327d783783b9f7a8"
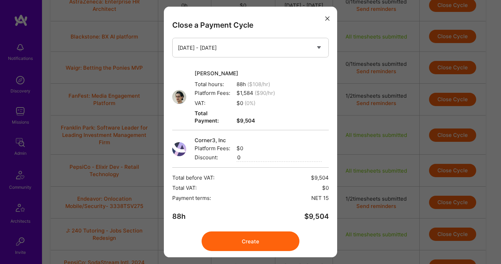
click at [245, 234] on button "Create" at bounding box center [251, 241] width 98 height 20
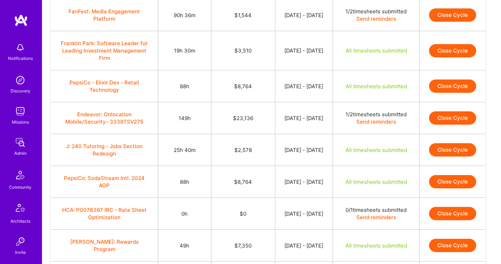
scroll to position [2165, 0]
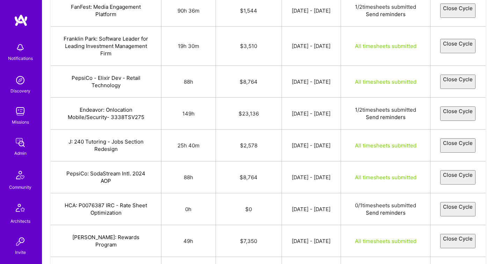
select select "688cf465151bb092c5facf72"
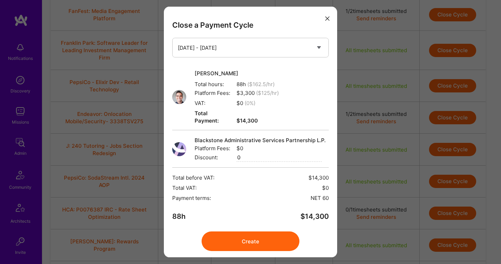
click at [240, 236] on button "Create" at bounding box center [251, 241] width 98 height 20
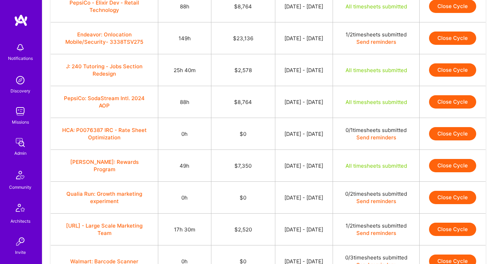
scroll to position [2238, 0]
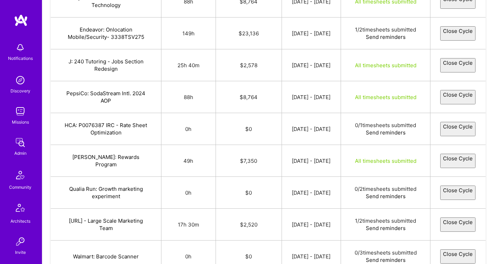
select select "689217a8386fe6765647515f"
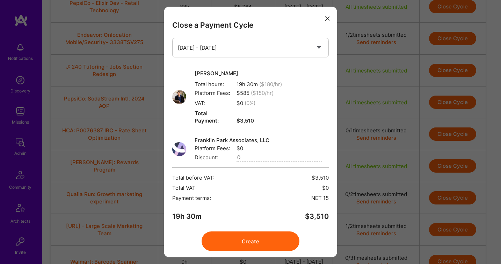
click at [240, 234] on button "Create" at bounding box center [251, 241] width 98 height 20
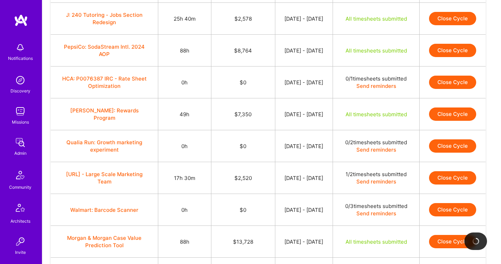
scroll to position [2290, 0]
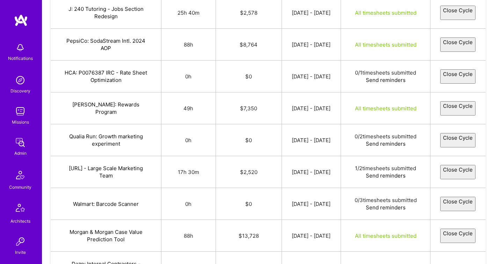
select select "6890bd9f327d7879d2b9f6e8"
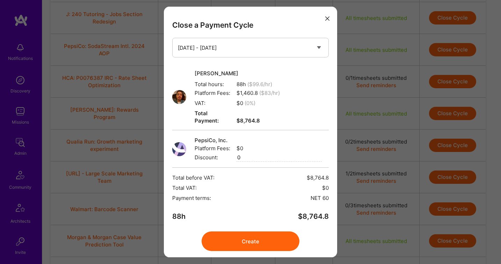
click at [279, 238] on button "Create" at bounding box center [251, 241] width 98 height 20
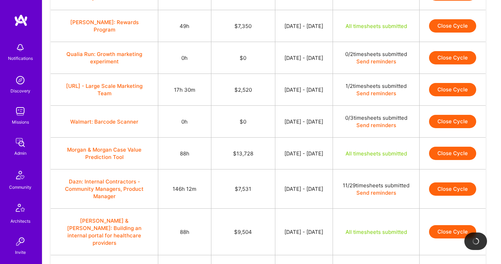
scroll to position [2379, 0]
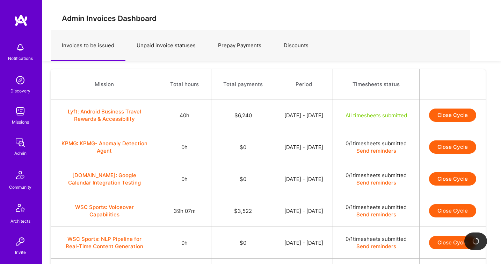
scroll to position [2379, 0]
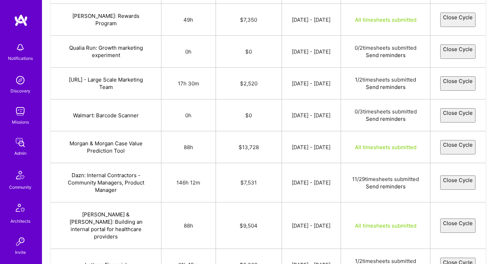
select select "688c3f83151bb04700fac2e0"
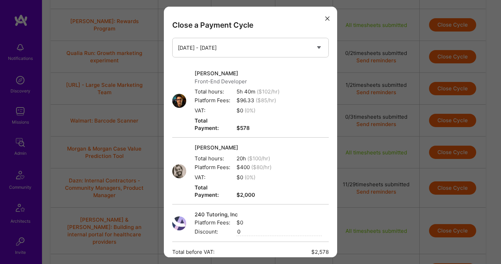
scroll to position [80, 0]
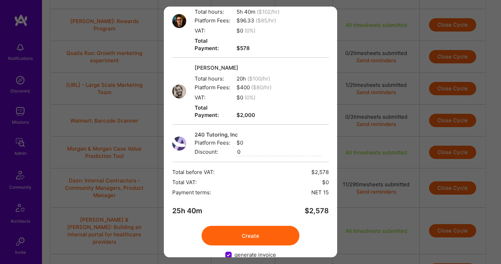
click at [264, 226] on button "Create" at bounding box center [251, 236] width 98 height 20
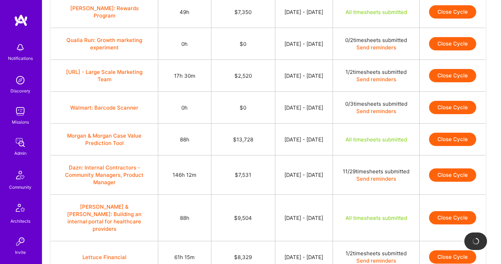
scroll to position [2392, 0]
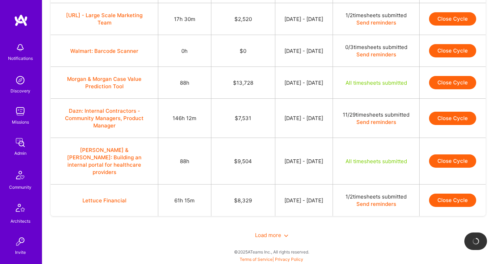
scroll to position [2682, 0]
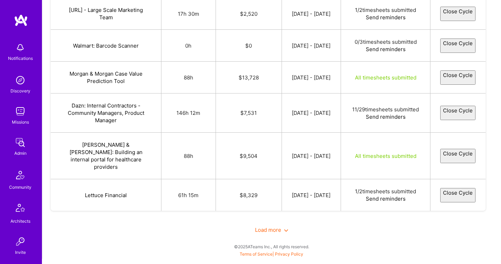
select select "688c9413151bb01e22faccec"
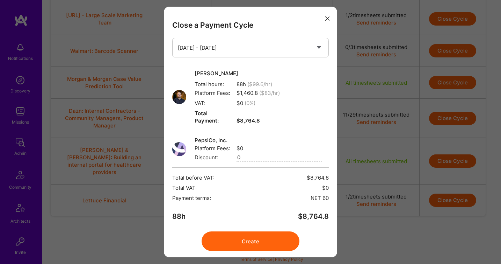
click at [270, 235] on button "Create" at bounding box center [251, 241] width 98 height 20
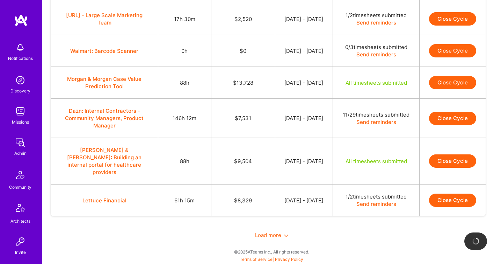
scroll to position [2475, 0]
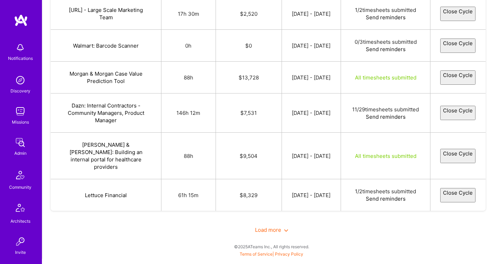
select select "688cee59151bb048e2facf23"
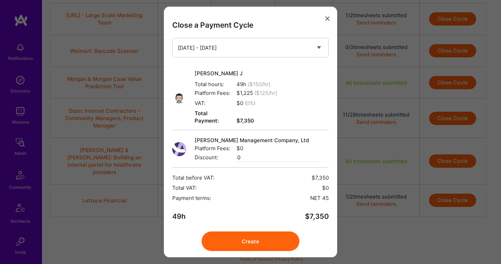
scroll to position [13, 0]
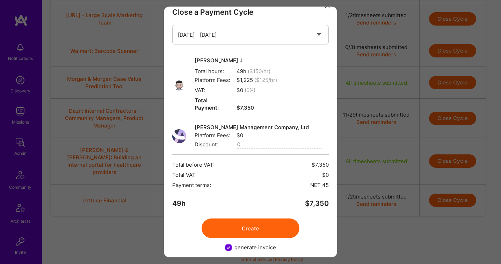
click at [245, 218] on button "Create" at bounding box center [251, 228] width 98 height 20
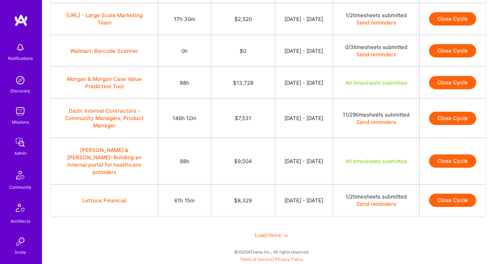
scroll to position [2601, 0]
click at [450, 89] on button "Close Cycle" at bounding box center [452, 82] width 47 height 13
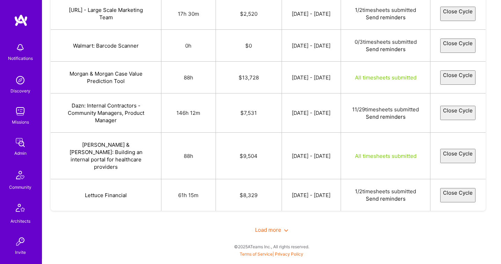
select select "688dc316526b4f7ea59393e3"
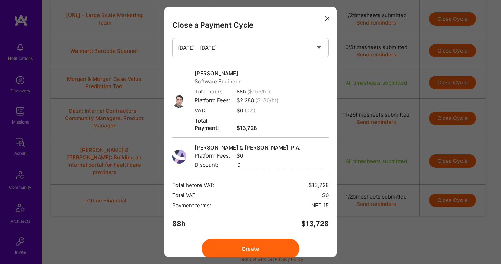
click at [249, 238] on button "Create" at bounding box center [251, 248] width 98 height 20
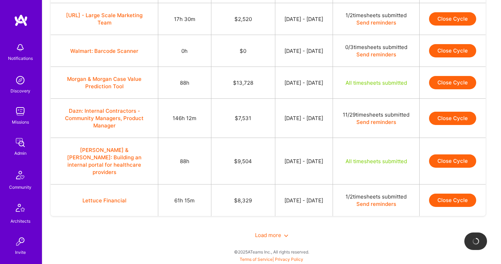
scroll to position [2633, 0]
click at [448, 168] on button "Close Cycle" at bounding box center [452, 160] width 47 height 13
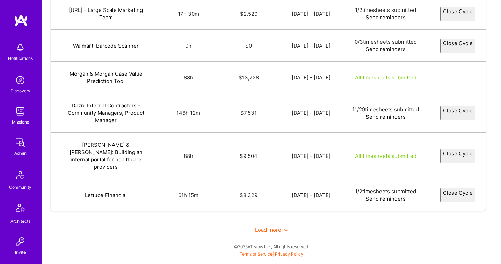
select select "688e47b773e15382be23101d"
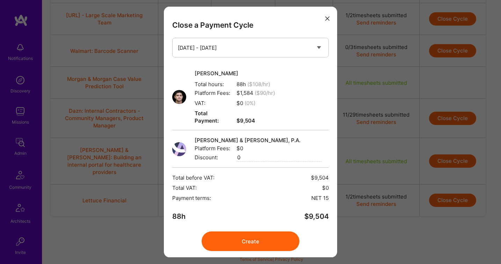
click at [262, 231] on button "Create" at bounding box center [251, 241] width 98 height 20
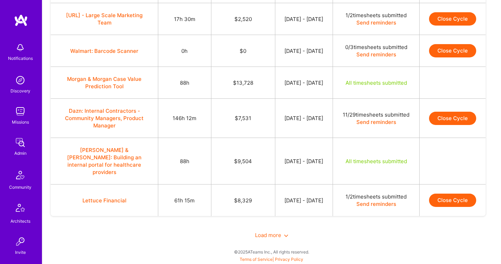
scroll to position [2669, 0]
click at [270, 234] on span "Load more" at bounding box center [271, 234] width 33 height 7
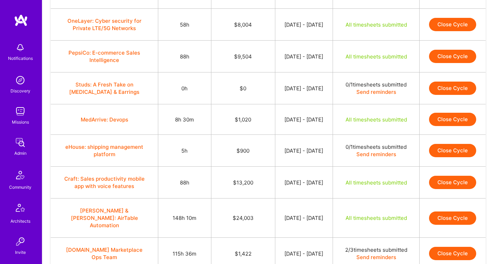
scroll to position [2784, 0]
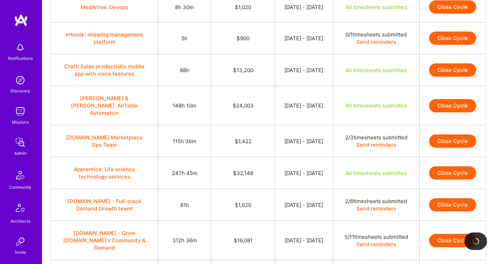
scroll to position [2870, 0]
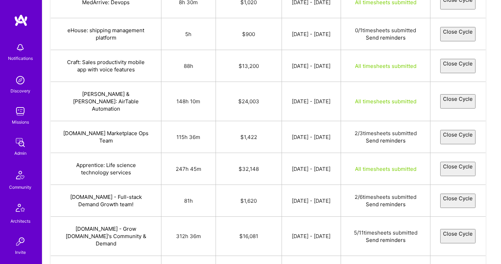
select select "688c0da3151bb079f9faaa58"
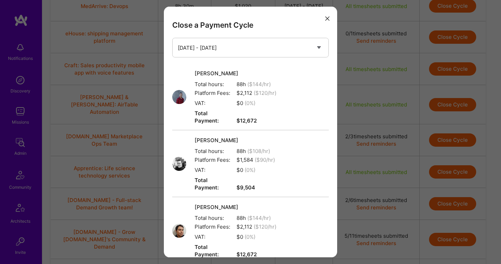
scroll to position [132, 0]
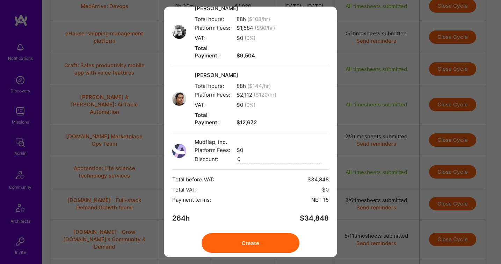
click at [259, 233] on button "Create" at bounding box center [251, 243] width 98 height 20
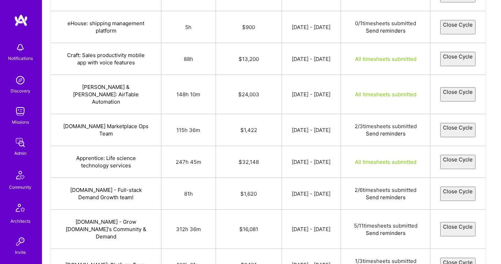
select select "688fb74b65179651a32f954d"
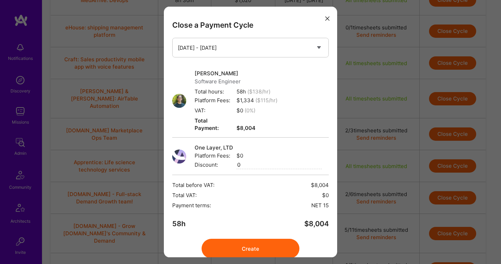
click at [263, 243] on button "Create" at bounding box center [251, 248] width 98 height 20
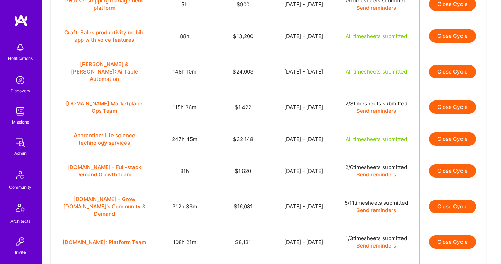
scroll to position [2899, 0]
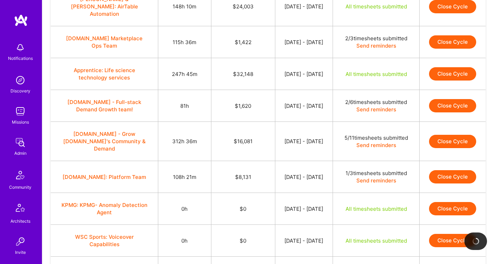
scroll to position [2966, 0]
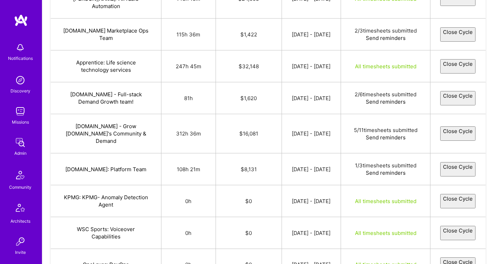
select select "689217abfc23ea26b936fb00"
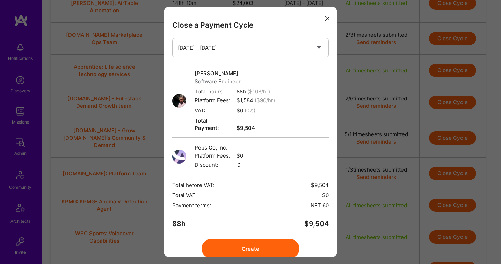
click at [251, 238] on button "Create" at bounding box center [251, 248] width 98 height 20
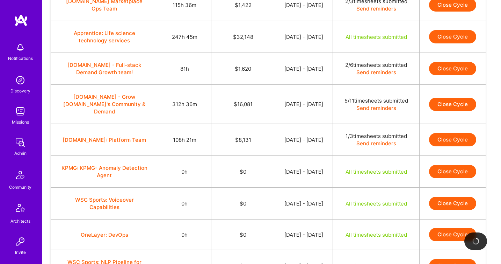
scroll to position [3002, 0]
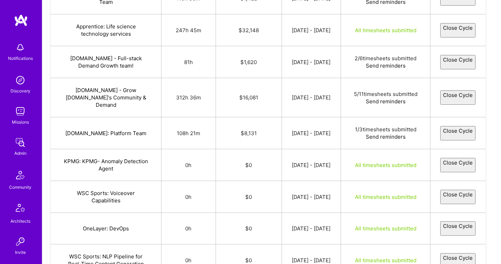
select select "688d172a65179692082f8cbe"
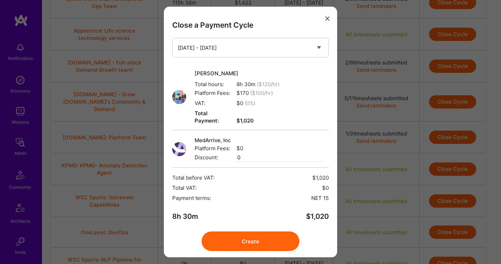
click at [282, 233] on button "Create" at bounding box center [251, 241] width 98 height 20
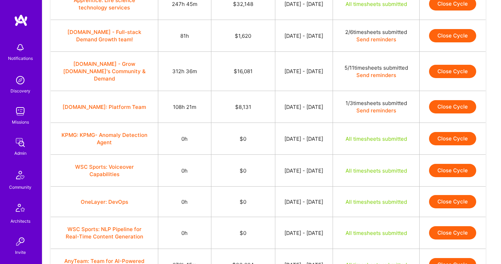
scroll to position [3026, 0]
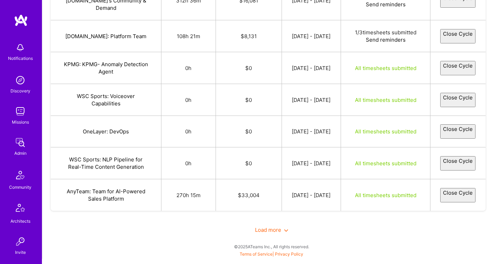
select select "688e298a6f3ff72585ece586"
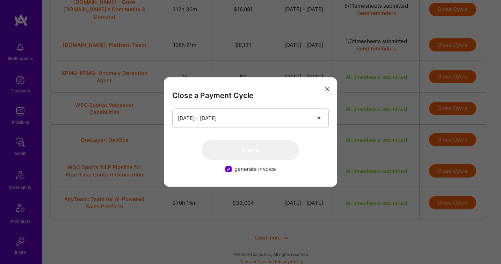
scroll to position [3087, 0]
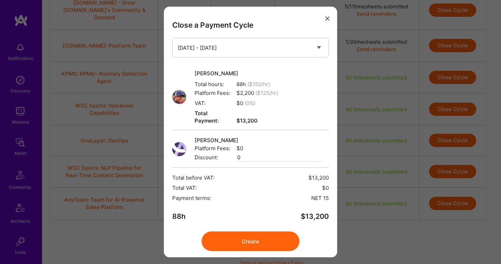
click at [257, 235] on button "Create" at bounding box center [251, 241] width 98 height 20
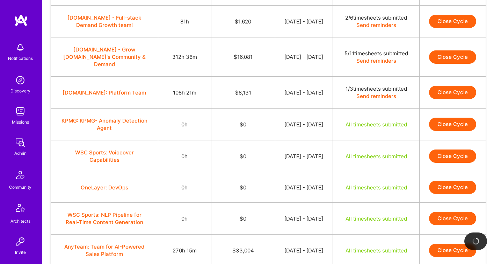
scroll to position [3039, 0]
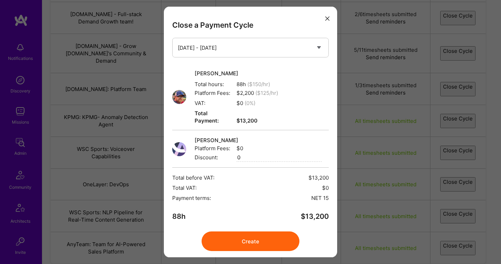
select select "642766e2c32d1d0013d6085b"
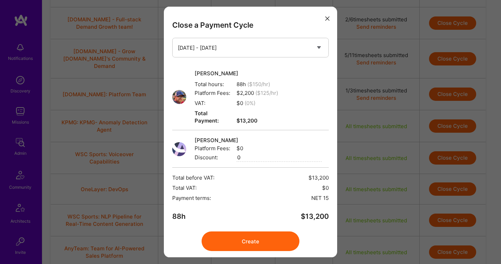
click at [263, 237] on button "Create" at bounding box center [251, 241] width 98 height 20
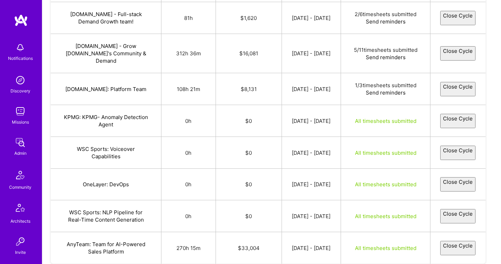
select select "6899c65ce760434b6ea2ec7f"
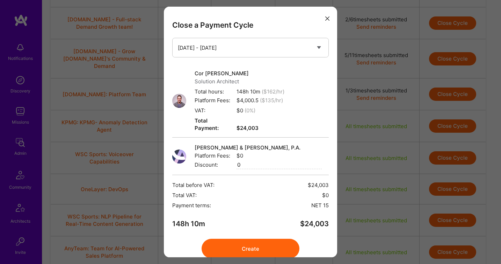
click at [258, 240] on button "Create" at bounding box center [251, 248] width 98 height 20
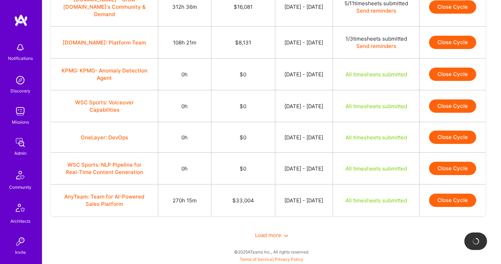
scroll to position [3121, 0]
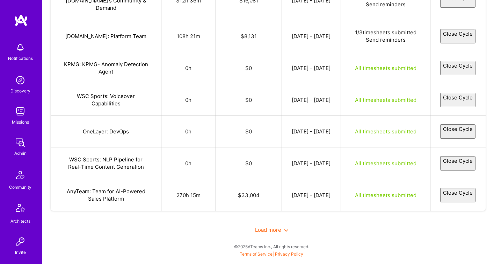
select select "688cc6f0651796f0ec2f8b41"
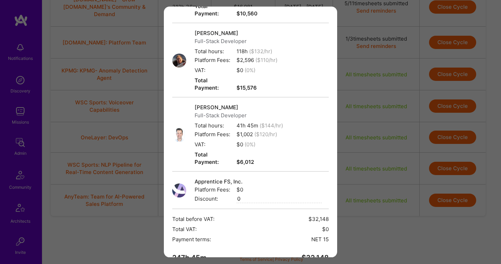
scroll to position [154, 0]
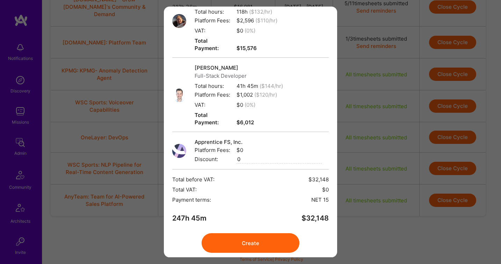
click at [264, 233] on button "Create" at bounding box center [251, 243] width 98 height 20
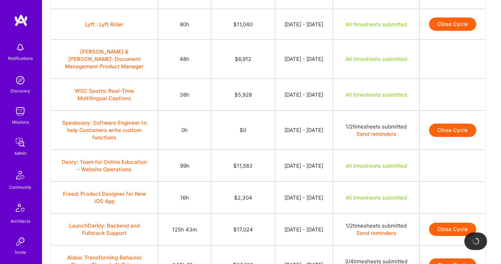
scroll to position [883, 0]
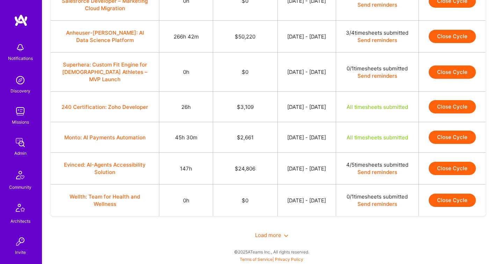
scroll to position [653, 0]
click at [446, 100] on button "Close Cycle" at bounding box center [452, 106] width 47 height 13
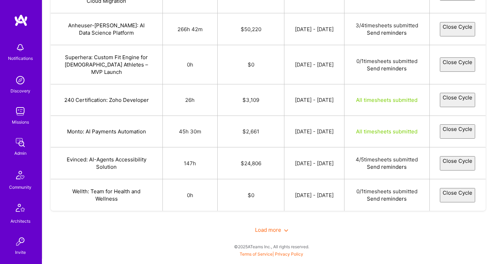
select select "688c164f8442f31b3acad38f"
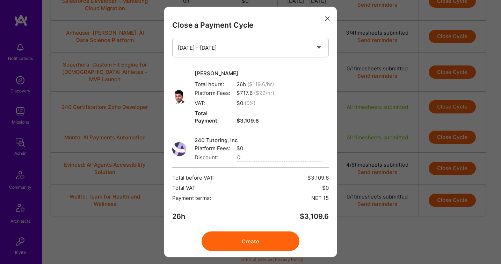
click at [252, 235] on button "Create" at bounding box center [251, 241] width 98 height 20
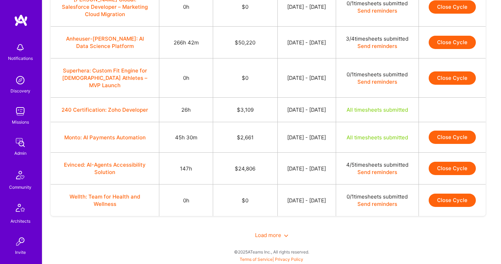
click at [462, 130] on button "Close Cycle" at bounding box center [452, 136] width 47 height 13
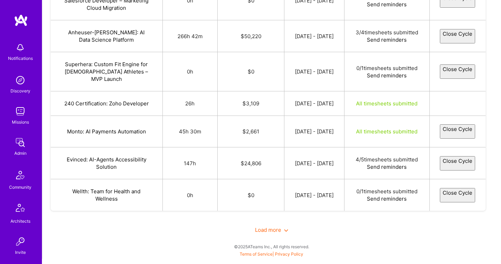
select select "688cb7b11a01c74509e51fb5"
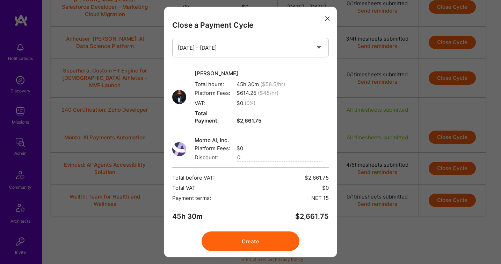
click at [267, 235] on button "Create" at bounding box center [251, 241] width 98 height 20
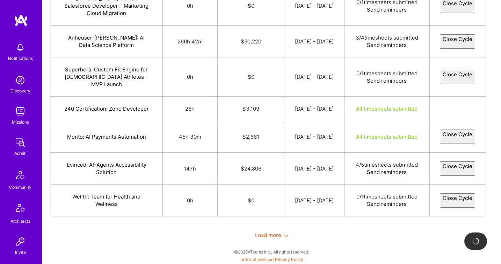
scroll to position [650, 0]
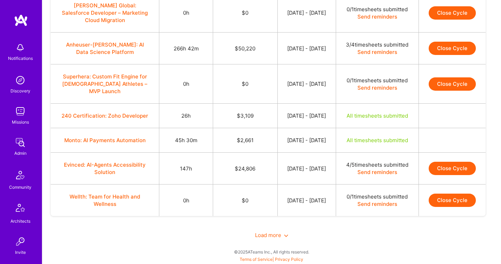
click at [267, 235] on span "Load more" at bounding box center [271, 234] width 33 height 7
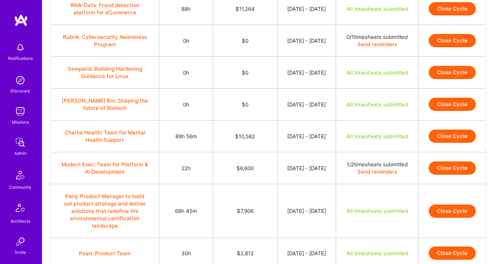
scroll to position [1042, 0]
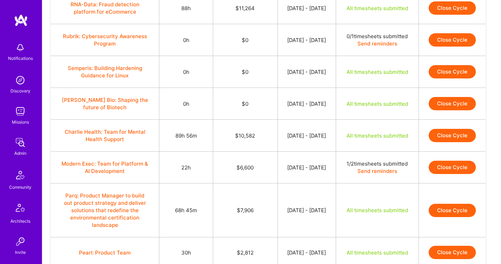
click at [456, 15] on button "Close Cycle" at bounding box center [452, 7] width 47 height 13
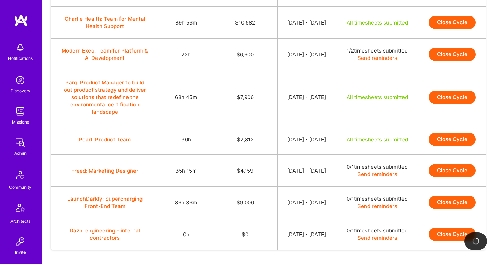
scroll to position [1158, 0]
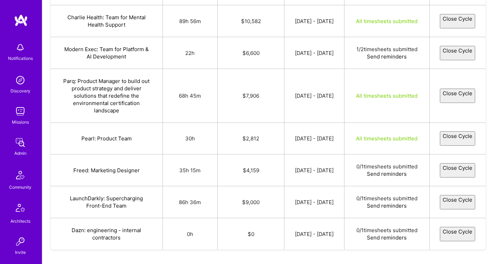
select select "688f4b81420fd92bbc5a3078"
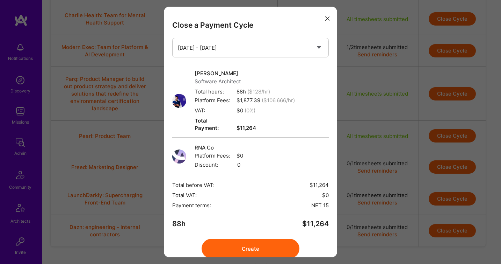
click at [244, 238] on button "Create" at bounding box center [251, 248] width 98 height 20
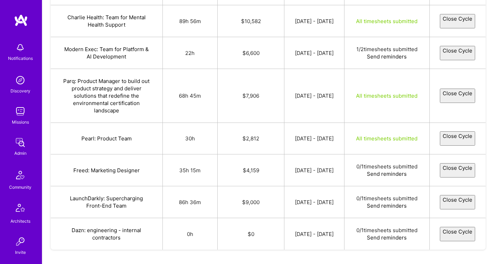
select select "688c93d16517960a972f8a0e"
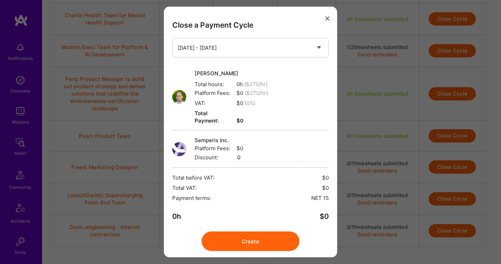
click at [264, 234] on button "Create" at bounding box center [251, 241] width 98 height 20
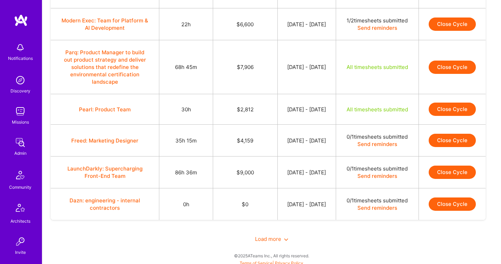
scroll to position [1187, 0]
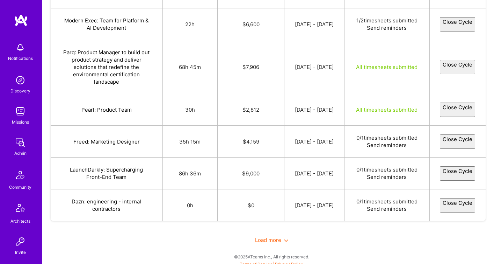
select select "688cd2ee151bb092b8face5d"
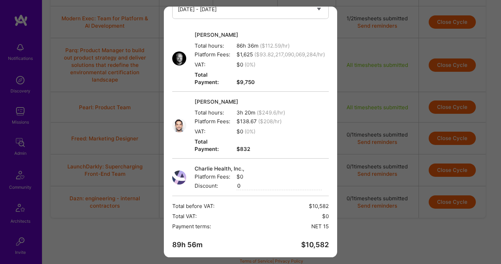
scroll to position [72, 0]
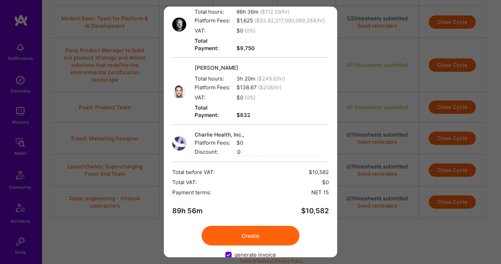
click at [243, 226] on button "Create" at bounding box center [251, 236] width 98 height 20
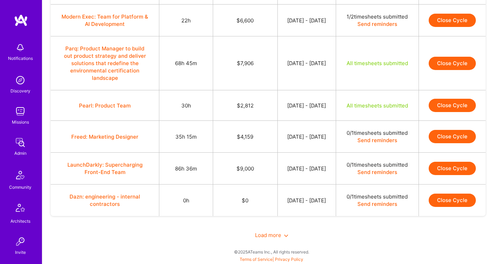
scroll to position [1318, 0]
click at [446, 70] on button "Close Cycle" at bounding box center [452, 63] width 47 height 13
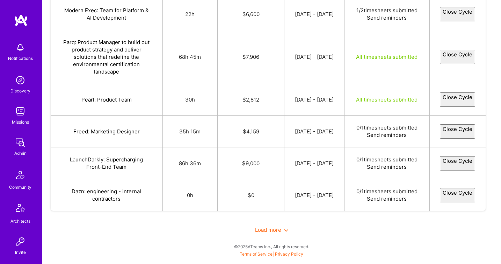
select select "688c80ab151bb03f57facca0"
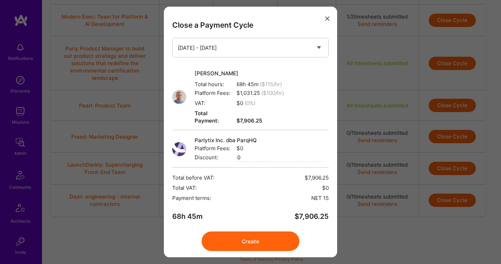
click at [264, 236] on button "Create" at bounding box center [251, 241] width 98 height 20
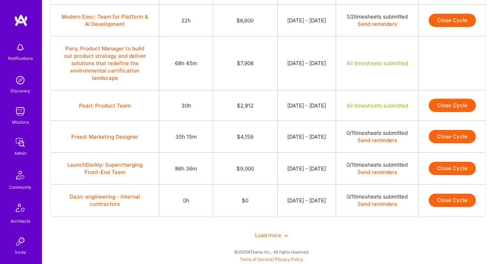
click at [465, 112] on button "Close Cycle" at bounding box center [452, 105] width 47 height 13
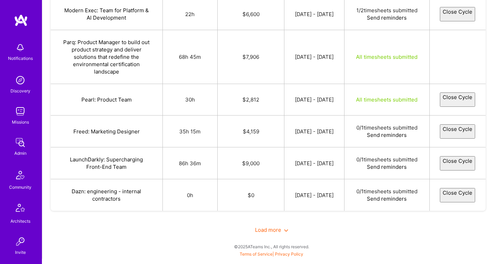
select select "688cf436651796c1d92f8bdc"
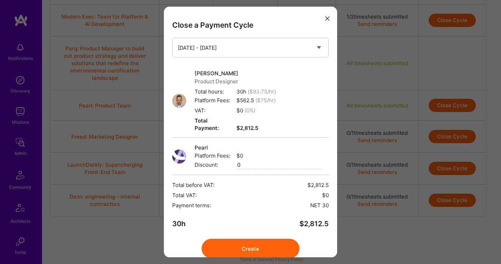
click at [263, 242] on button "Create" at bounding box center [251, 248] width 98 height 20
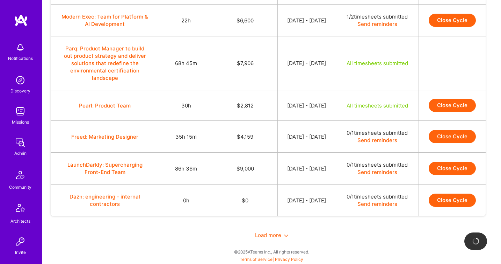
scroll to position [1415, 0]
click at [266, 237] on span "Load more" at bounding box center [271, 234] width 33 height 7
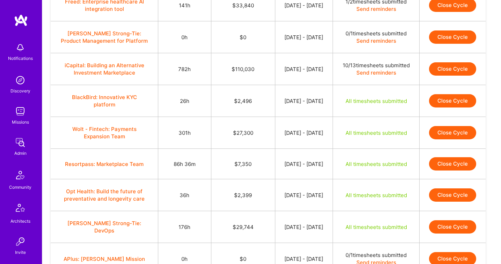
scroll to position [1349, 0]
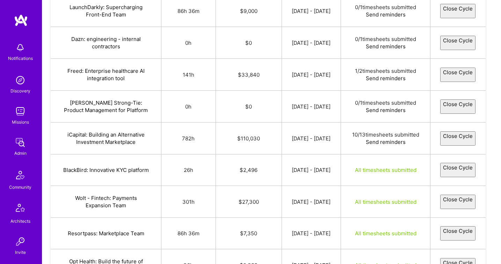
select select "688cf436651796c1d92f8bdc"
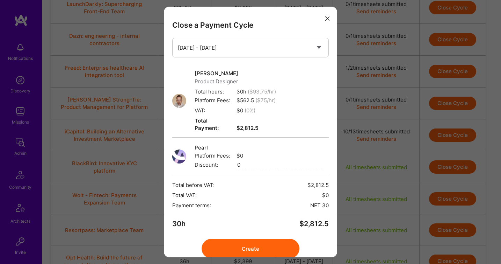
click at [259, 239] on button "Create" at bounding box center [251, 248] width 98 height 20
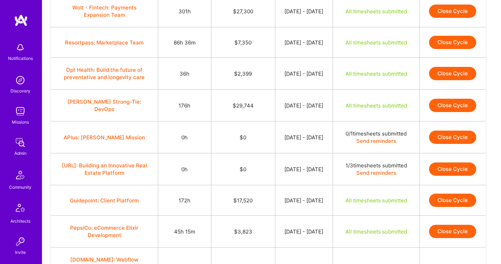
scroll to position [1530, 0]
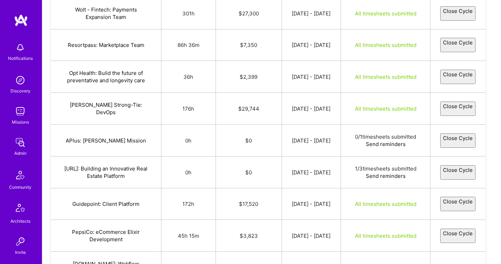
select select "688c48282f52b46cee16fb46"
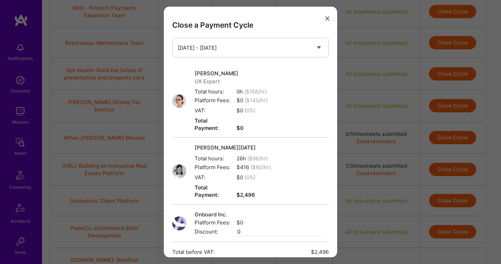
scroll to position [80, 0]
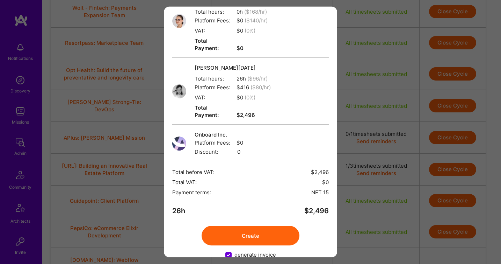
click at [264, 226] on button "Create" at bounding box center [251, 236] width 98 height 20
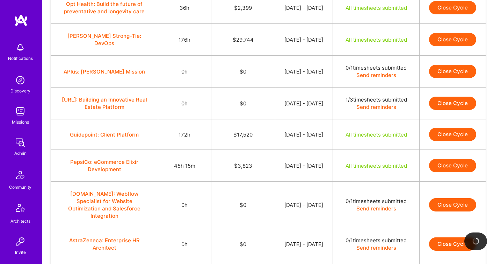
scroll to position [1598, 0]
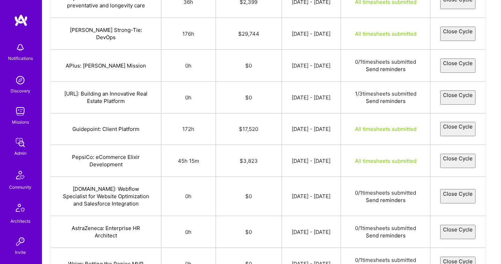
select select "688c5db11bb4df8d06f3489c"
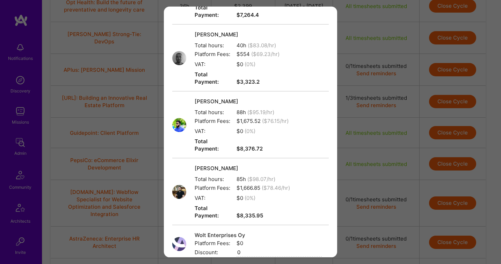
scroll to position [191, 0]
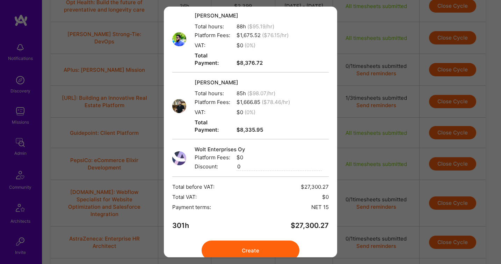
click at [253, 240] on button "Create" at bounding box center [251, 250] width 98 height 20
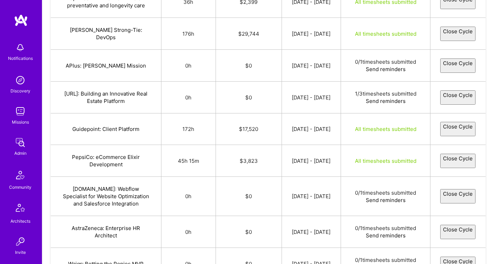
select select "6891d89b11b2d1460f3ca8ce"
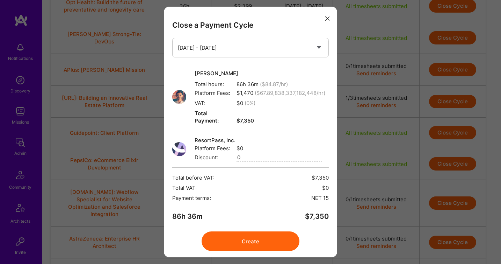
click at [278, 231] on button "Create" at bounding box center [251, 241] width 98 height 20
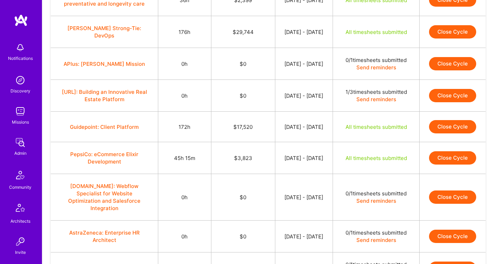
click at [459, 7] on button "Close Cycle" at bounding box center [452, -1] width 47 height 13
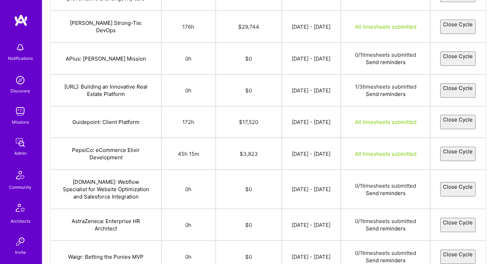
select select "68903daa50edb37d58ab248b"
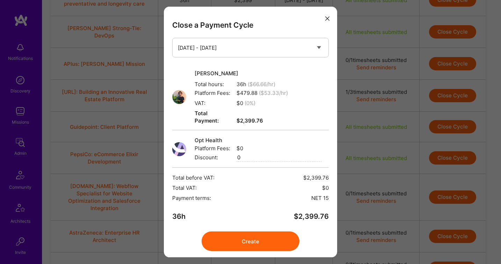
click at [242, 236] on button "Create" at bounding box center [251, 241] width 98 height 20
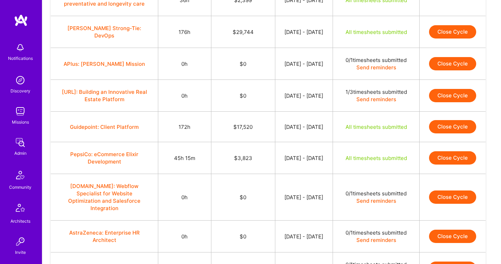
click at [455, 38] on button "Close Cycle" at bounding box center [452, 31] width 47 height 13
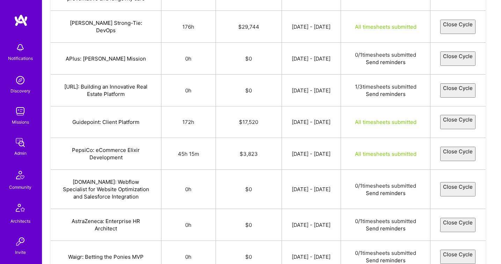
select select "688c1ccbe984ce79e0333937"
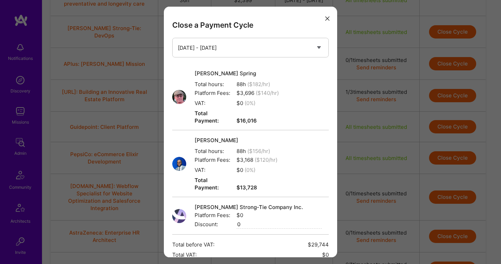
scroll to position [72, 0]
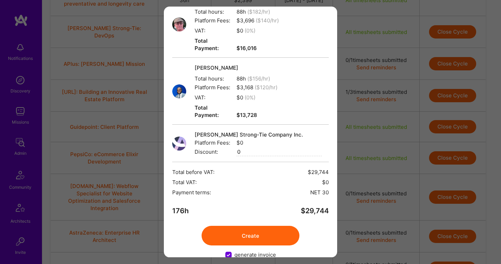
click at [263, 226] on button "Create" at bounding box center [251, 236] width 98 height 20
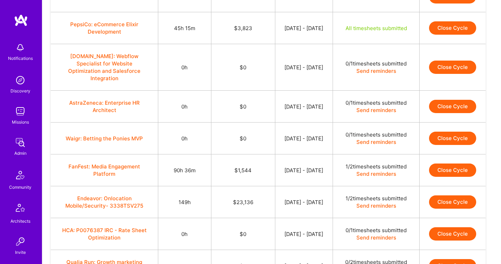
scroll to position [1726, 0]
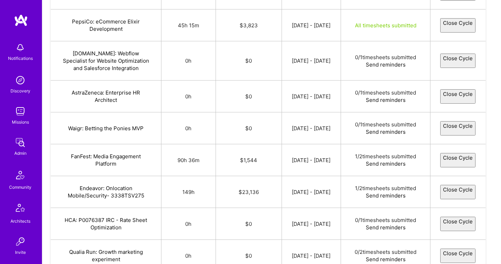
select select "688cce5238410d5c3a2133f7"
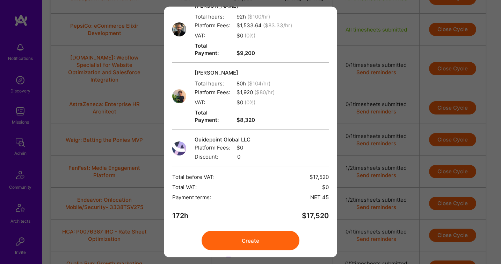
scroll to position [72, 0]
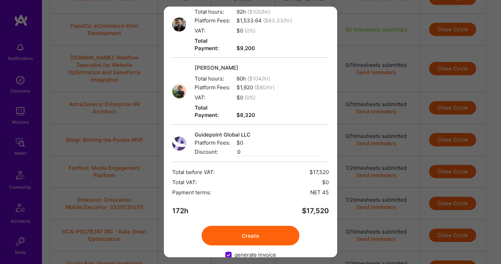
click at [255, 226] on button "Create" at bounding box center [251, 236] width 98 height 20
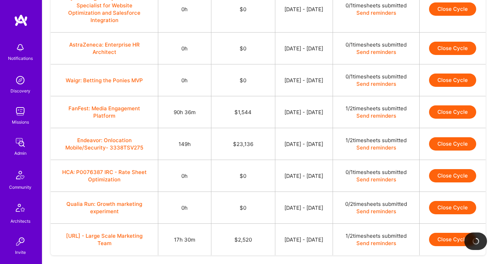
scroll to position [1785, 0]
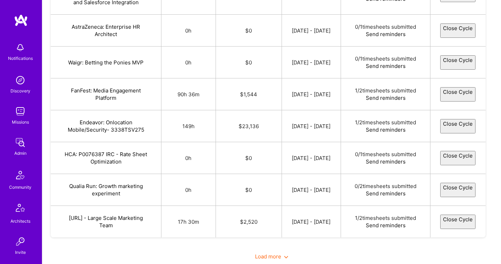
select select "688d054e2e5ef1462a51ab7c"
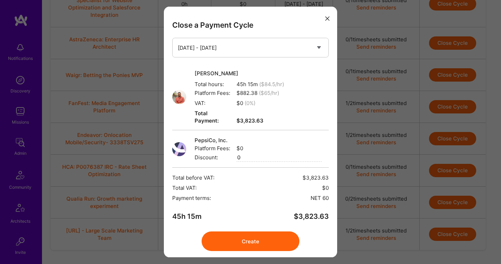
click at [263, 231] on button "Create" at bounding box center [251, 241] width 98 height 20
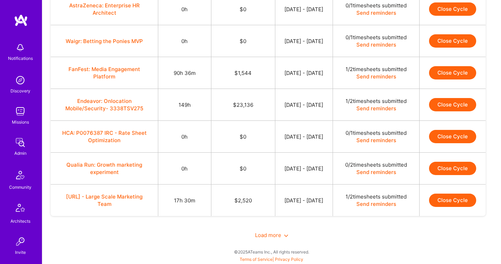
scroll to position [2038, 0]
click at [262, 237] on span "Load more" at bounding box center [271, 234] width 33 height 7
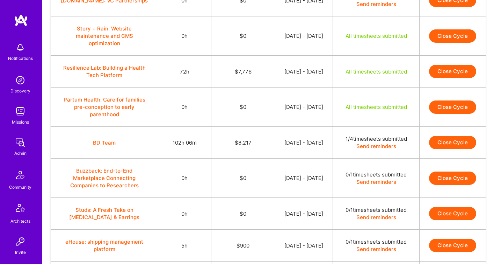
scroll to position [2118, 0]
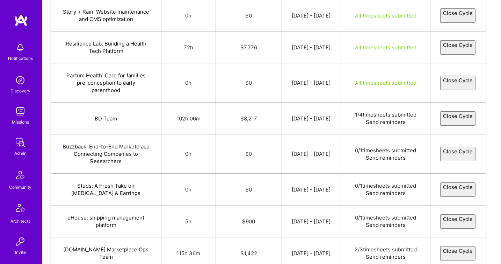
select select "688cee59f28066fb71b60d04"
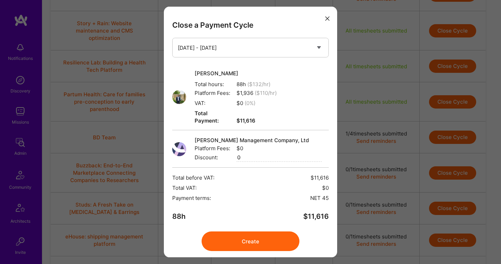
click at [269, 234] on button "Create" at bounding box center [251, 241] width 98 height 20
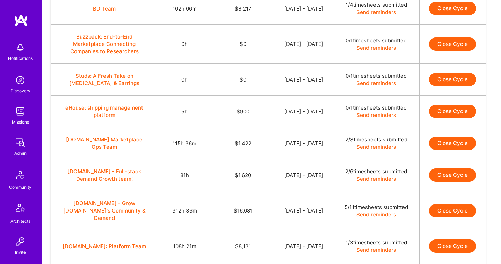
scroll to position [2246, 0]
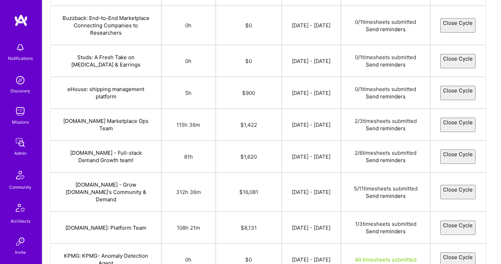
select select "688c5af9173b9254ad632d91"
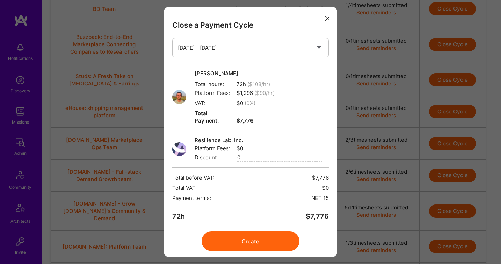
click at [273, 238] on button "Create" at bounding box center [251, 241] width 98 height 20
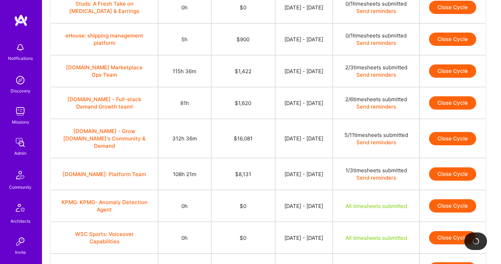
scroll to position [2299, 0]
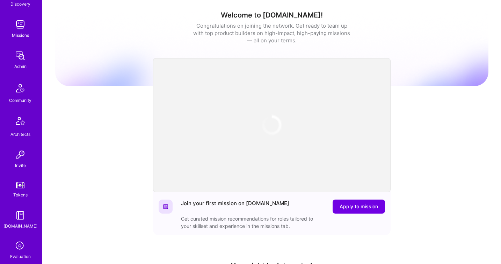
scroll to position [206, 0]
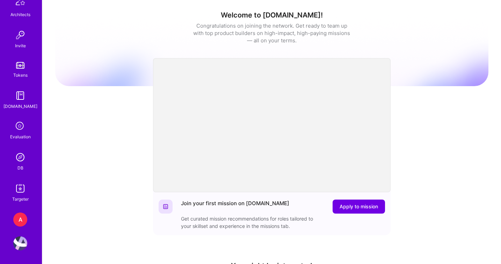
click at [22, 219] on div "A" at bounding box center [20, 219] width 14 height 14
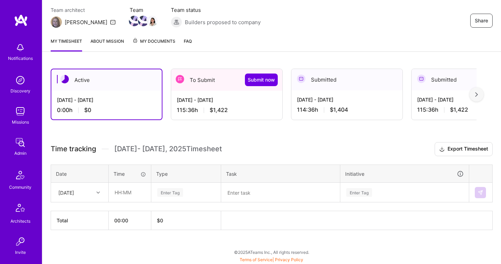
click at [217, 81] on div "To Submit Submit now" at bounding box center [226, 80] width 111 height 22
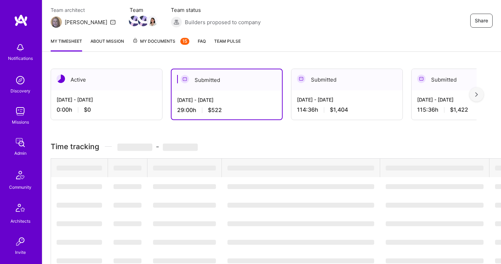
scroll to position [105, 0]
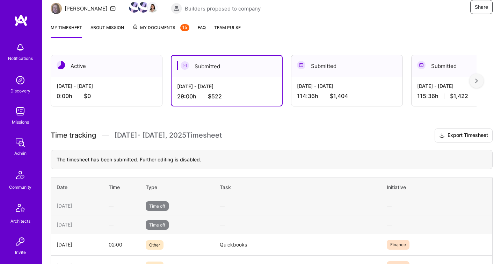
click at [126, 100] on div "[DATE] - [DATE] 0:00 h $0" at bounding box center [106, 91] width 111 height 29
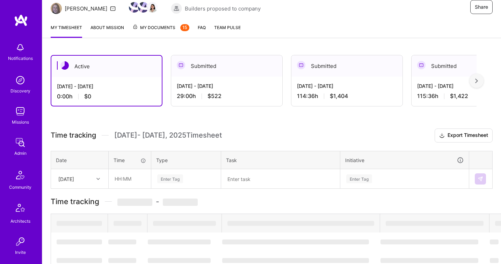
scroll to position [91, 0]
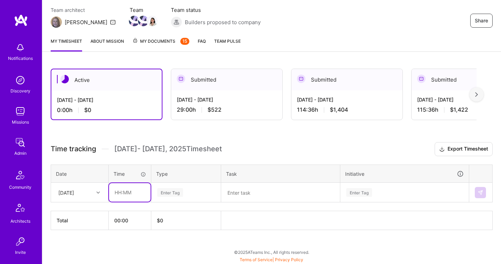
click at [126, 191] on input "text" at bounding box center [130, 192] width 42 height 19
click at [257, 145] on h3 "Time tracking [DATE] - [DATE] Timesheet Export Timesheet" at bounding box center [272, 149] width 442 height 14
